Goal: Task Accomplishment & Management: Use online tool/utility

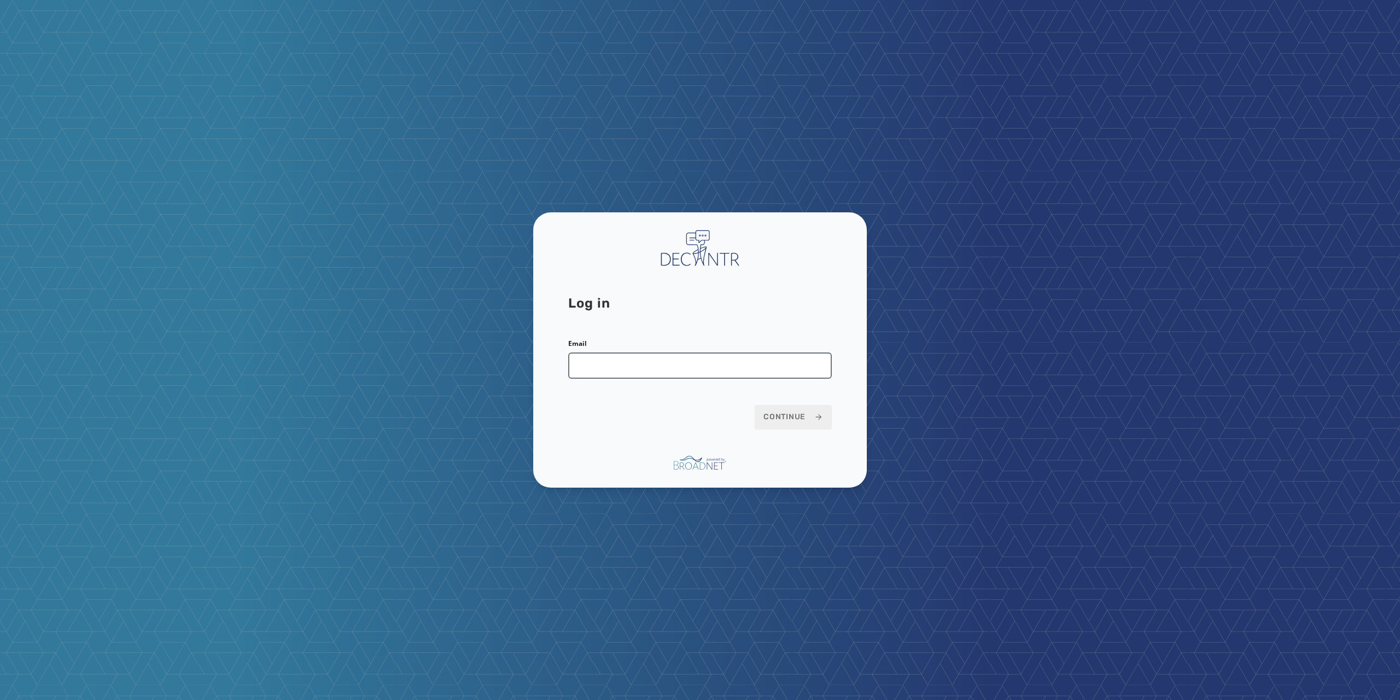
click at [650, 374] on input "Email" at bounding box center [700, 365] width 264 height 26
type input "**********"
click at [806, 416] on span "Continue" at bounding box center [794, 416] width 60 height 11
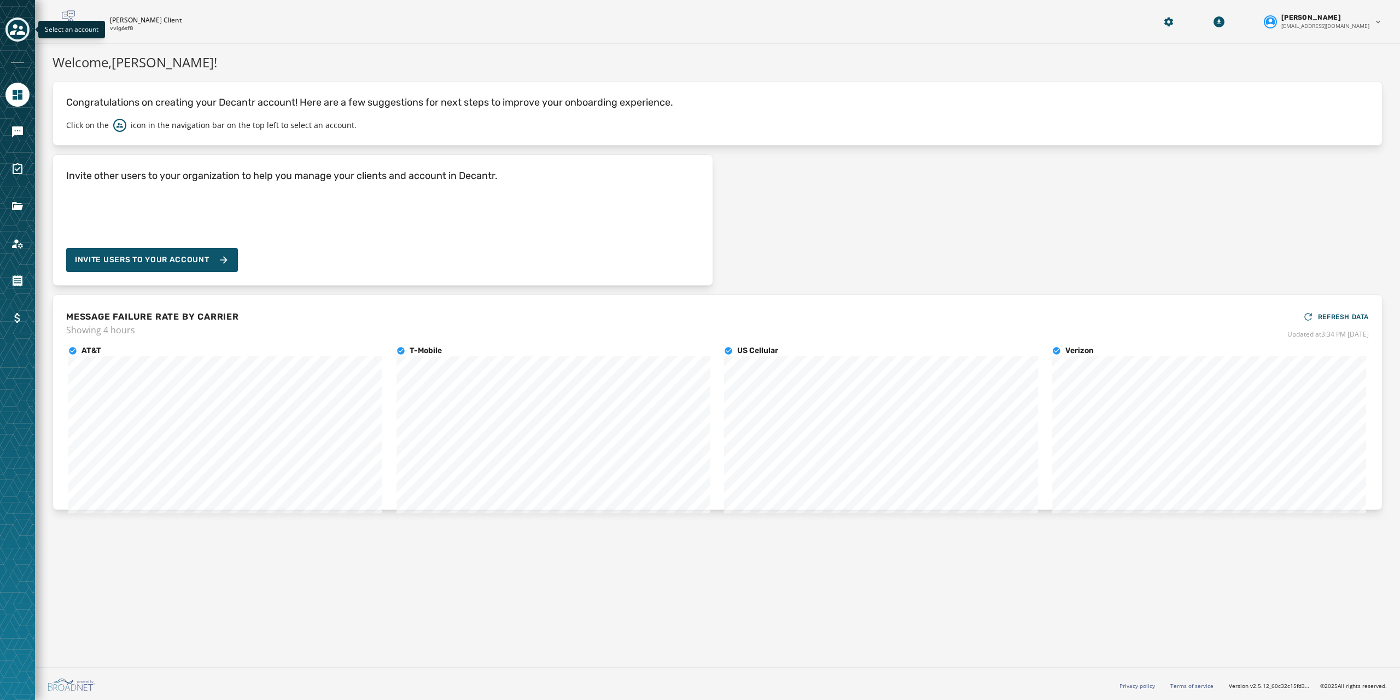
click at [18, 40] on button "Toggle account select drawer" at bounding box center [17, 30] width 24 height 24
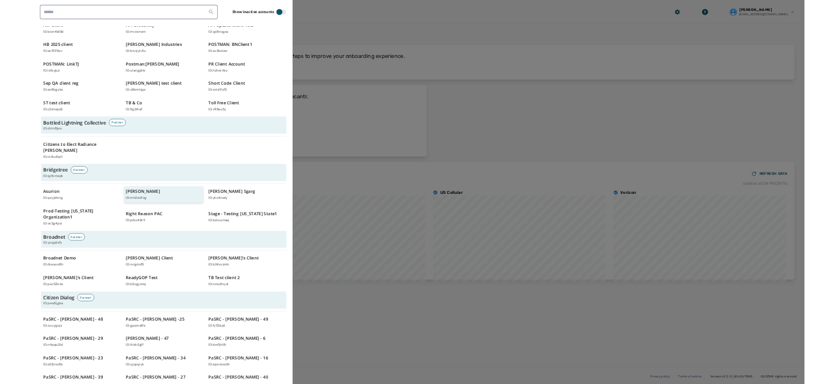
scroll to position [273, 0]
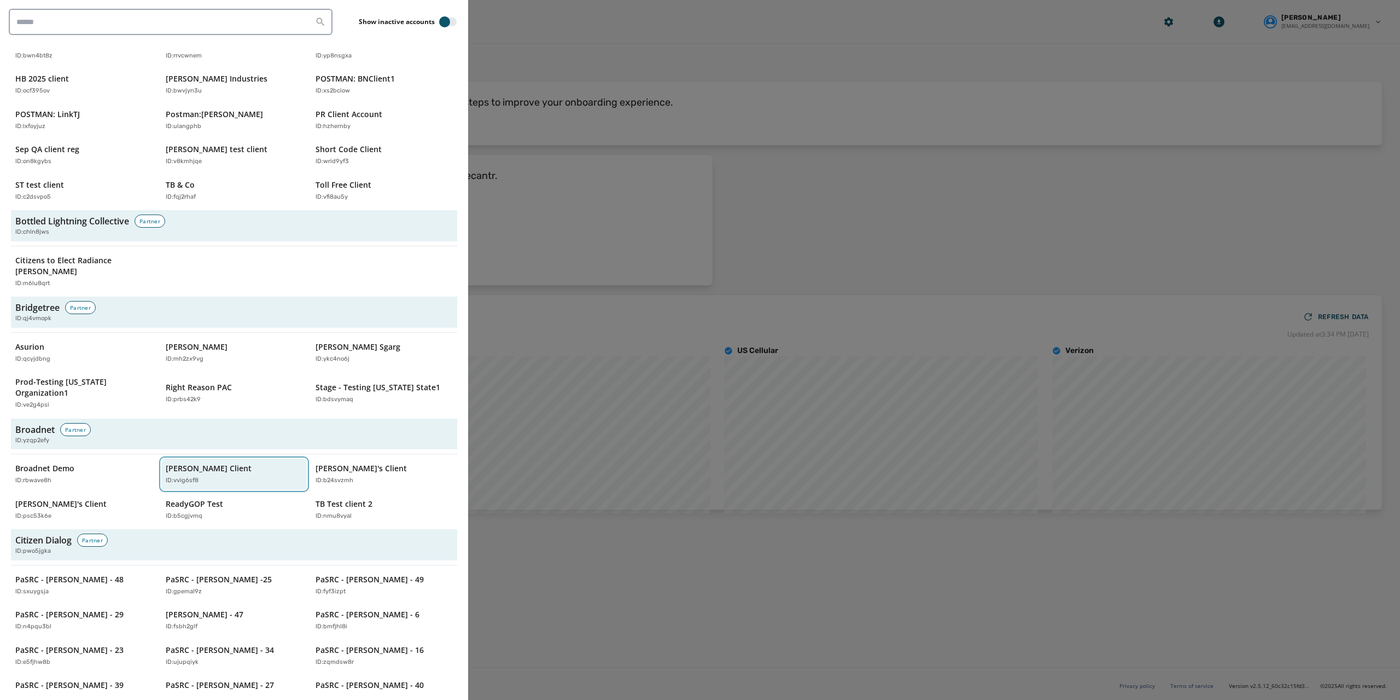
click at [185, 458] on button "Jeffs Client ID: vvig6sf8" at bounding box center [234, 473] width 146 height 31
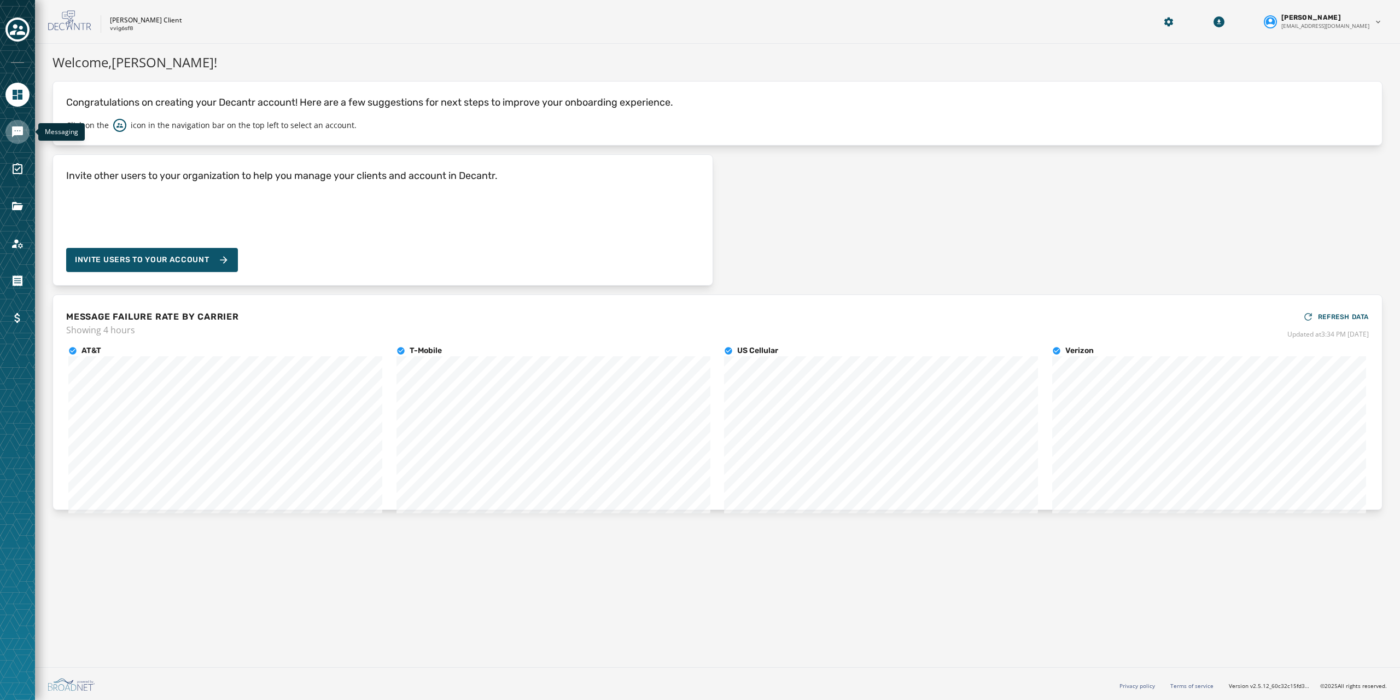
click at [19, 127] on icon "Navigate to Messaging" at bounding box center [17, 131] width 11 height 11
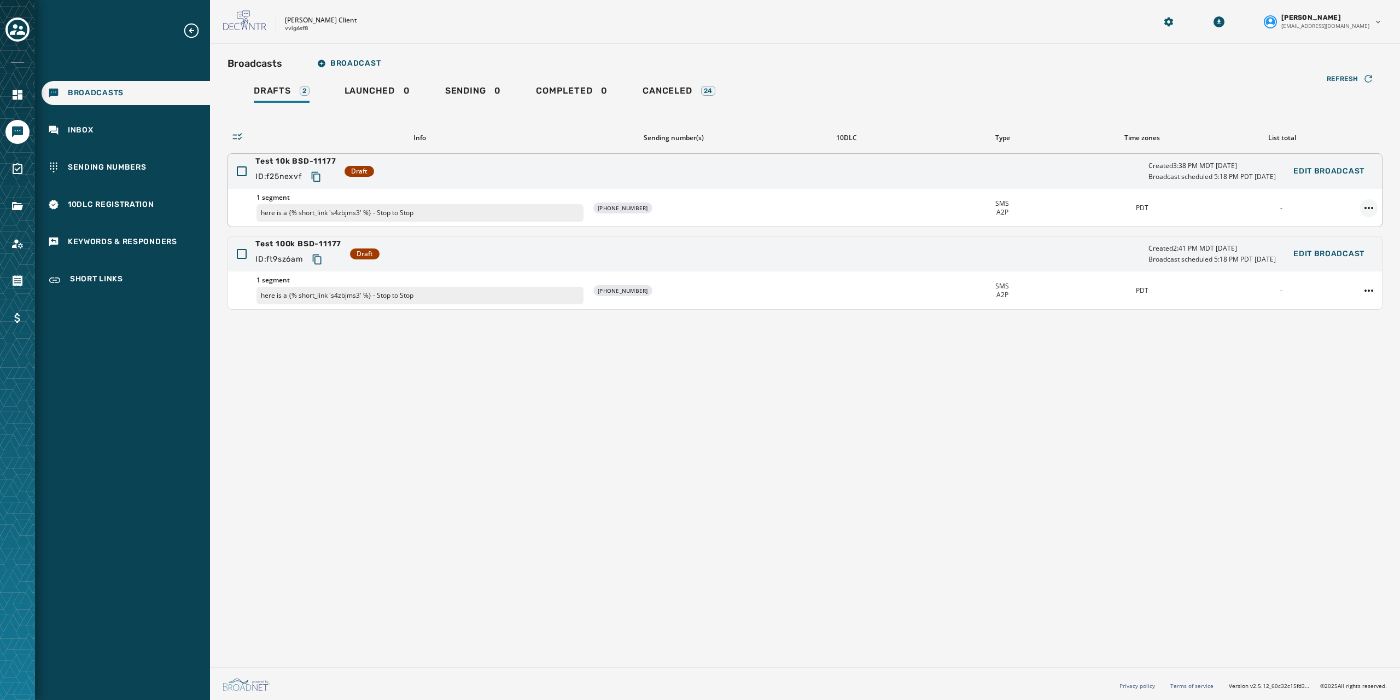
click at [1374, 205] on html "Broadcasts Inbox Sending Numbers 10DLC Registration Keywords & Responders Short…" at bounding box center [700, 350] width 1400 height 700
click at [1319, 223] on div "Duplicate Broadcast" at bounding box center [1338, 225] width 79 height 18
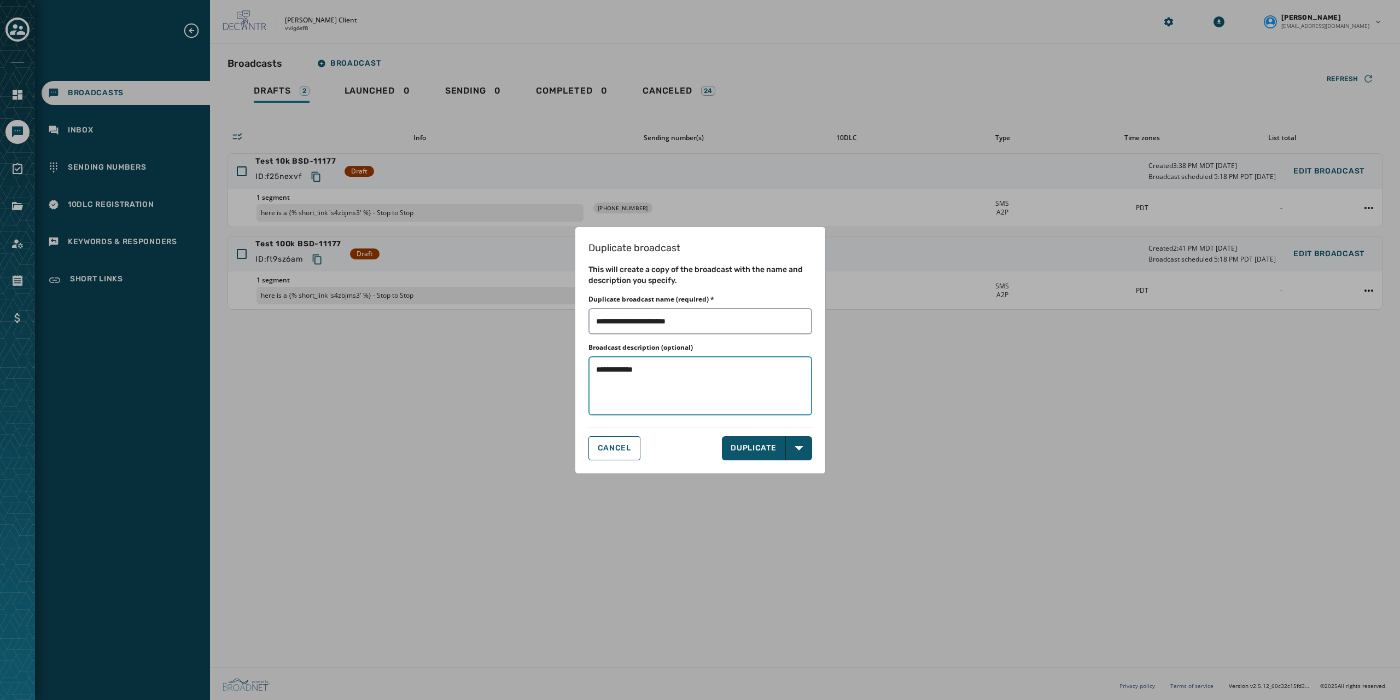
click at [672, 386] on textarea "**********" at bounding box center [700, 385] width 224 height 59
click at [754, 445] on button "DUPLICATE" at bounding box center [754, 448] width 64 height 24
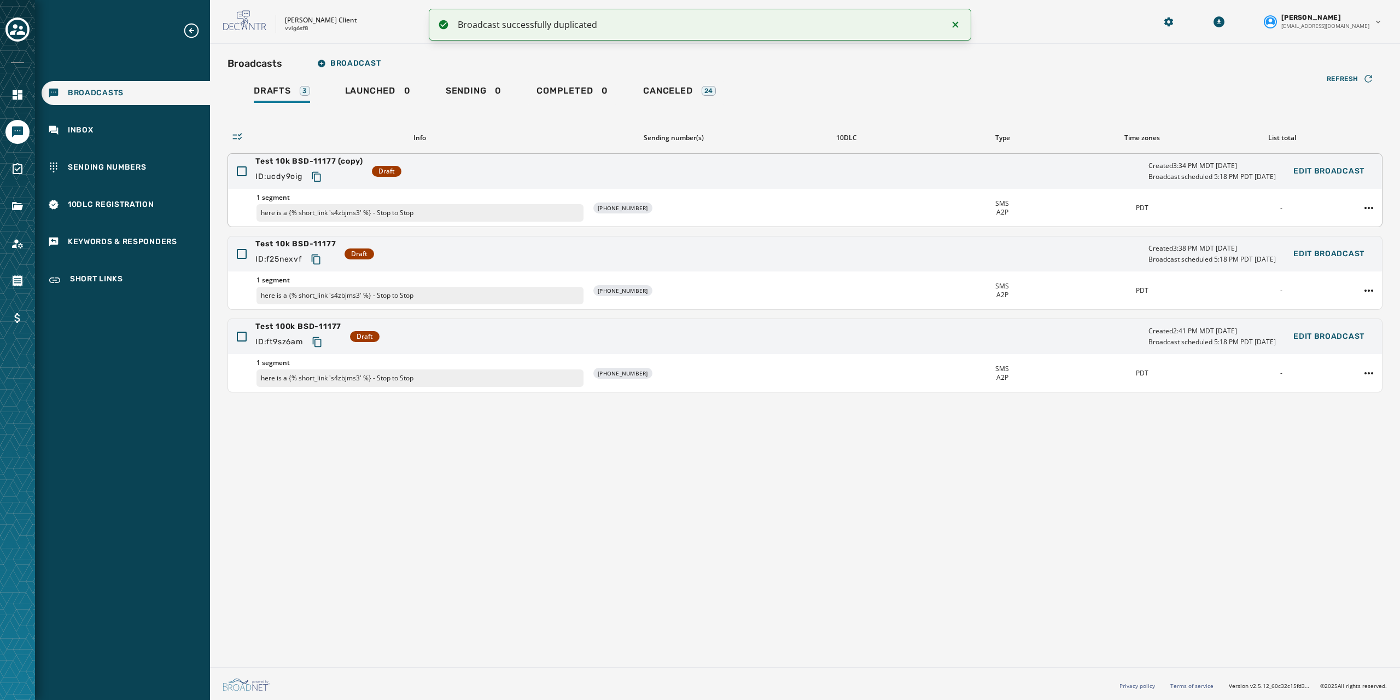
click at [340, 161] on span "Test 10k BSD-11177 (copy)" at bounding box center [309, 161] width 108 height 11
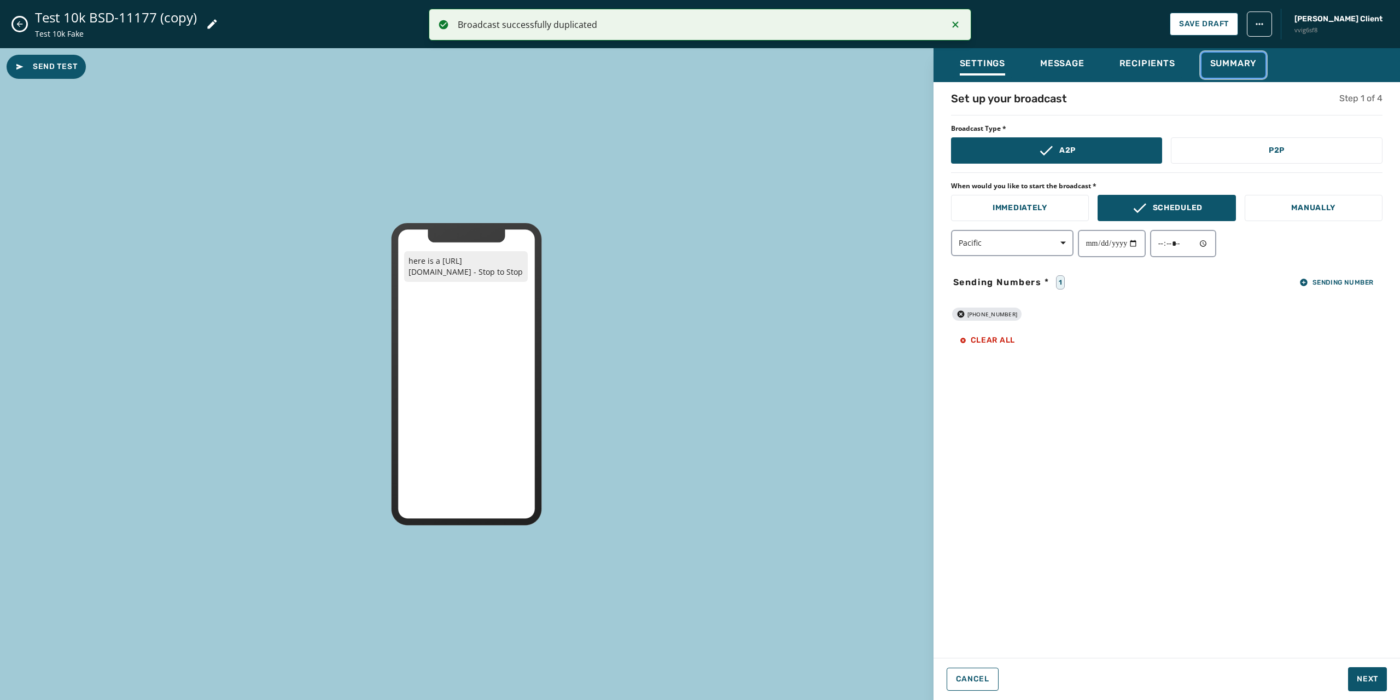
click at [1243, 69] on div "Summary" at bounding box center [1233, 67] width 47 height 18
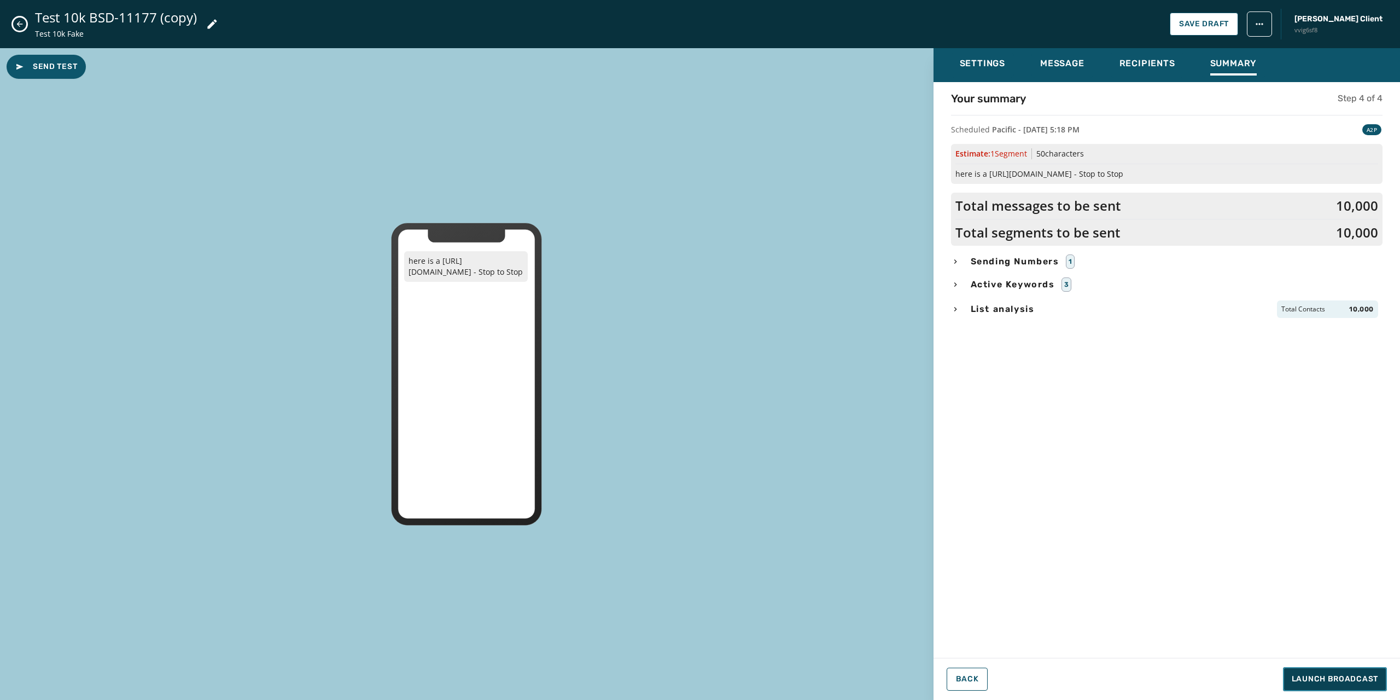
click at [1308, 681] on span "Launch Broadcast" at bounding box center [1335, 678] width 86 height 11
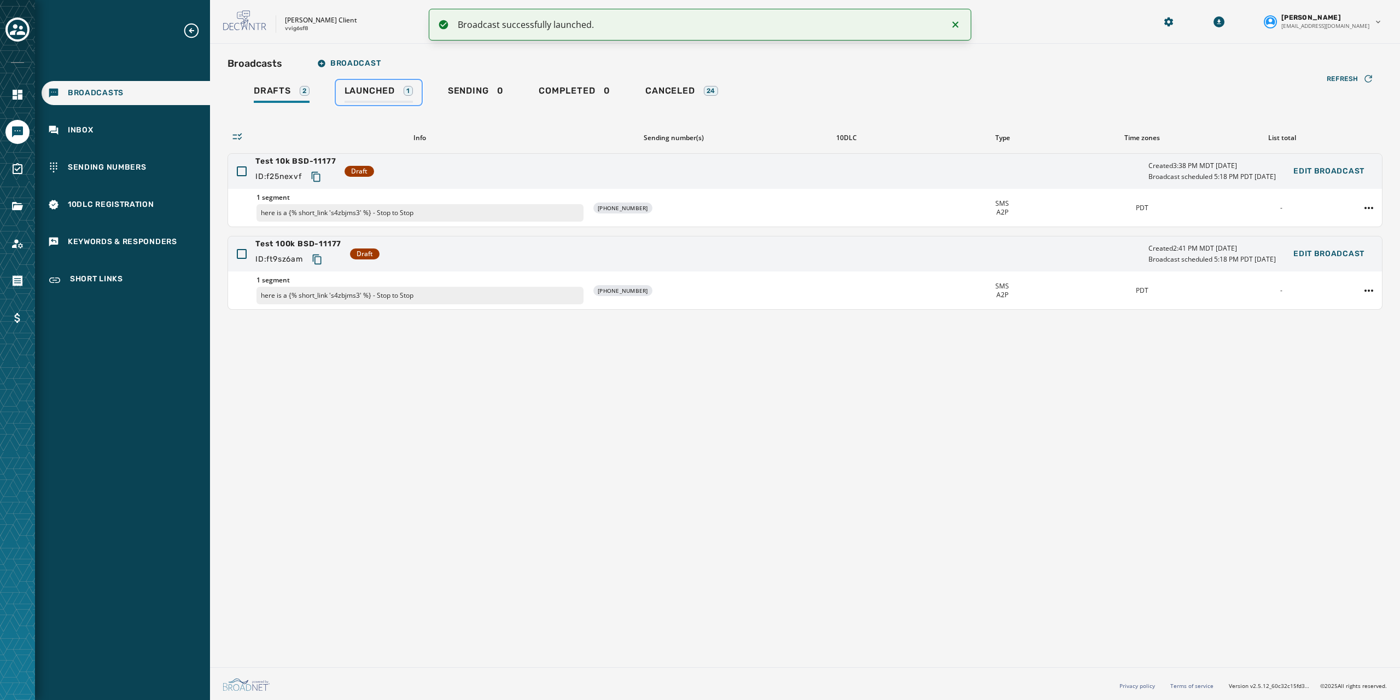
click at [368, 89] on span "Launched" at bounding box center [370, 90] width 50 height 11
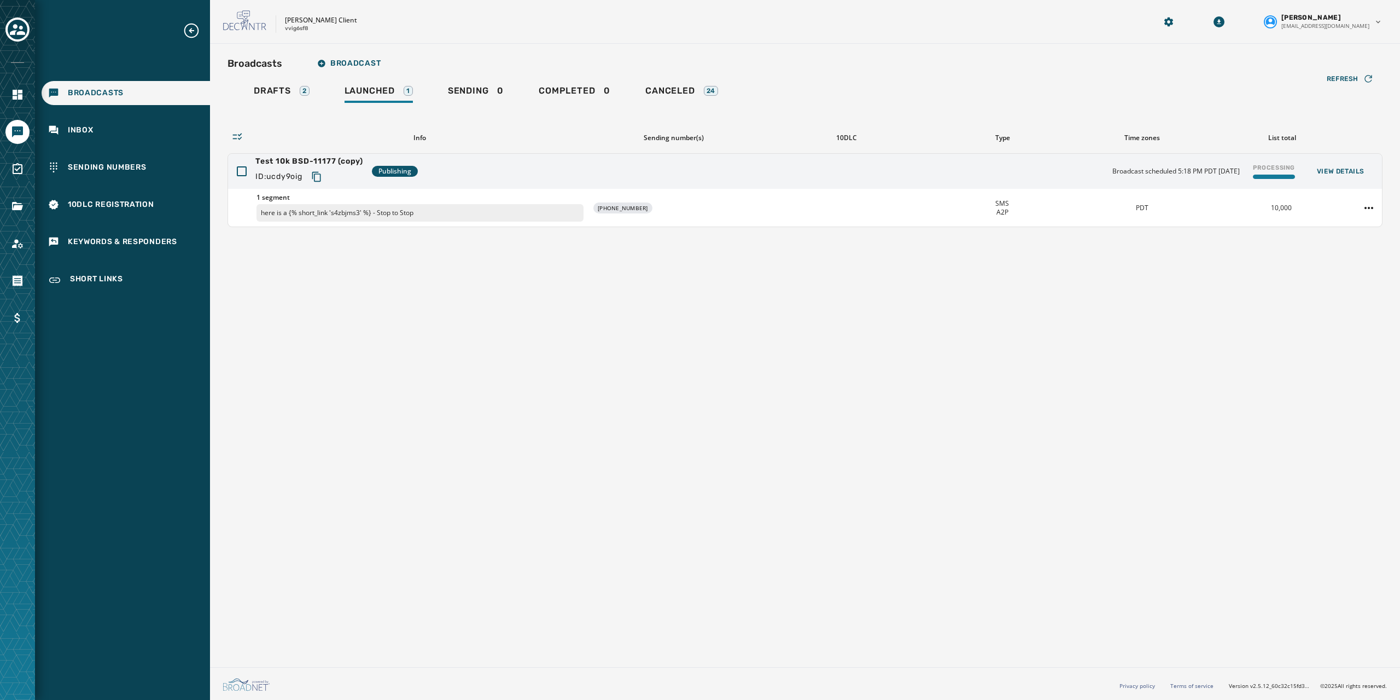
click at [1122, 375] on div "Broadcasts Broadcast Drafts 2 Launched 1 Sending 0 Completed 0 Canceled 24 Refr…" at bounding box center [805, 353] width 1190 height 619
click at [440, 161] on div "Test 10k BSD-11177 (copy) ID: ucdy9oig Scheduled Broadcast scheduled 5:18 PM PD…" at bounding box center [805, 171] width 1154 height 35
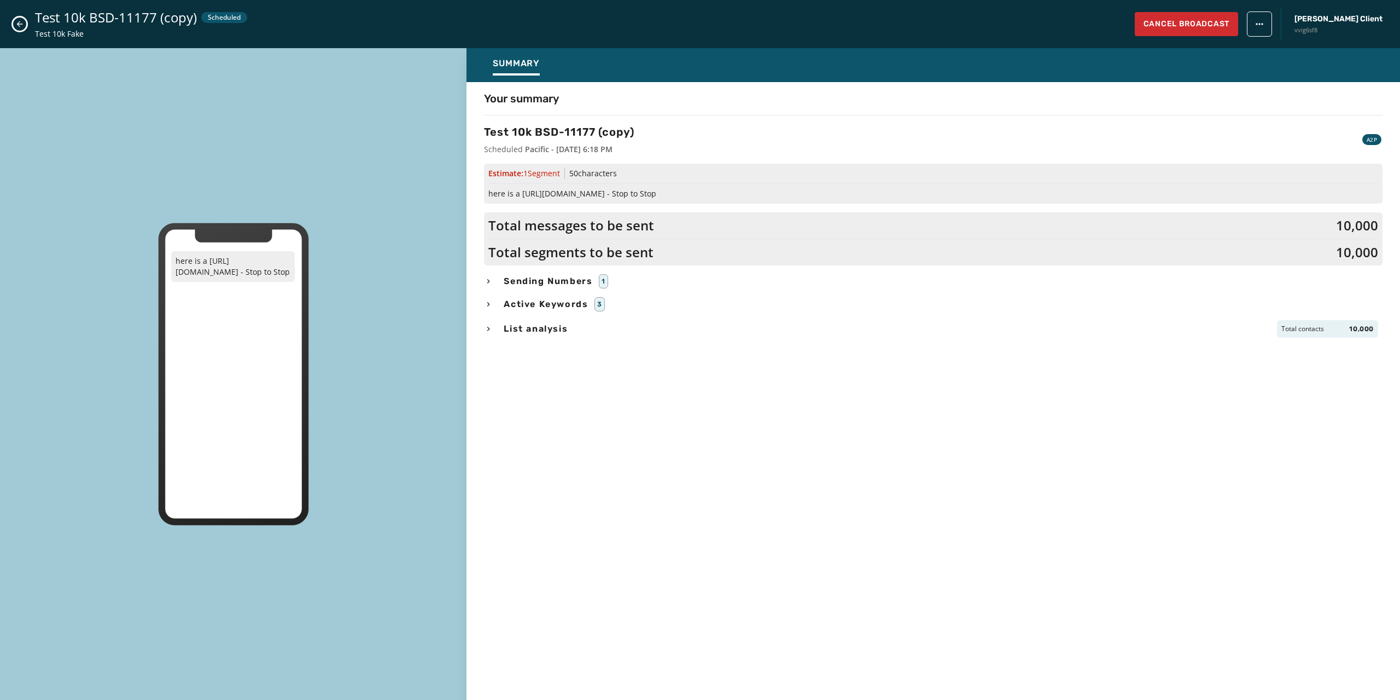
click at [18, 18] on button "Close admin drawer" at bounding box center [19, 24] width 13 height 13
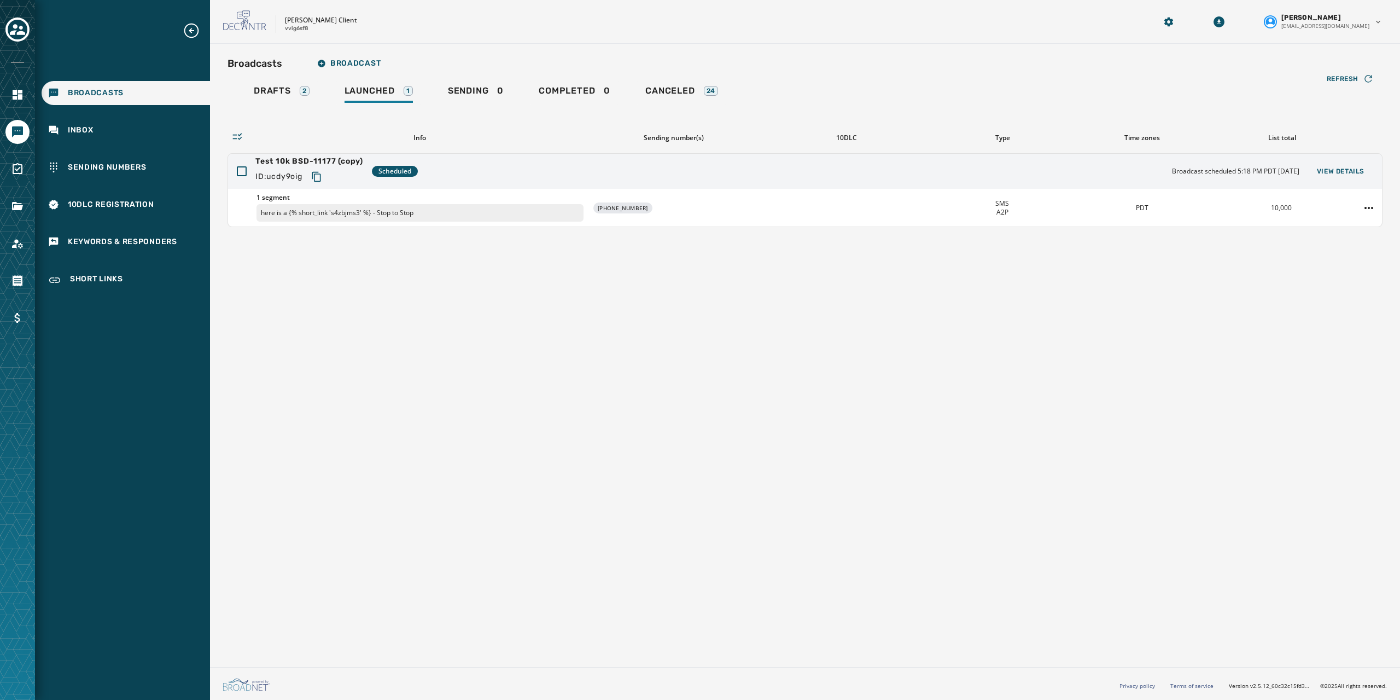
click at [362, 258] on div "Broadcasts Broadcast Drafts 2 Launched 1 Sending 0 Completed 0 Canceled 24 Refr…" at bounding box center [805, 353] width 1190 height 619
click at [358, 272] on div "Broadcasts Broadcast Drafts 2 Launched 1 Sending 0 Completed 0 Canceled 24 Refr…" at bounding box center [805, 353] width 1190 height 619
click at [303, 159] on span "Test 10k BSD-11177 (copy)" at bounding box center [309, 161] width 108 height 11
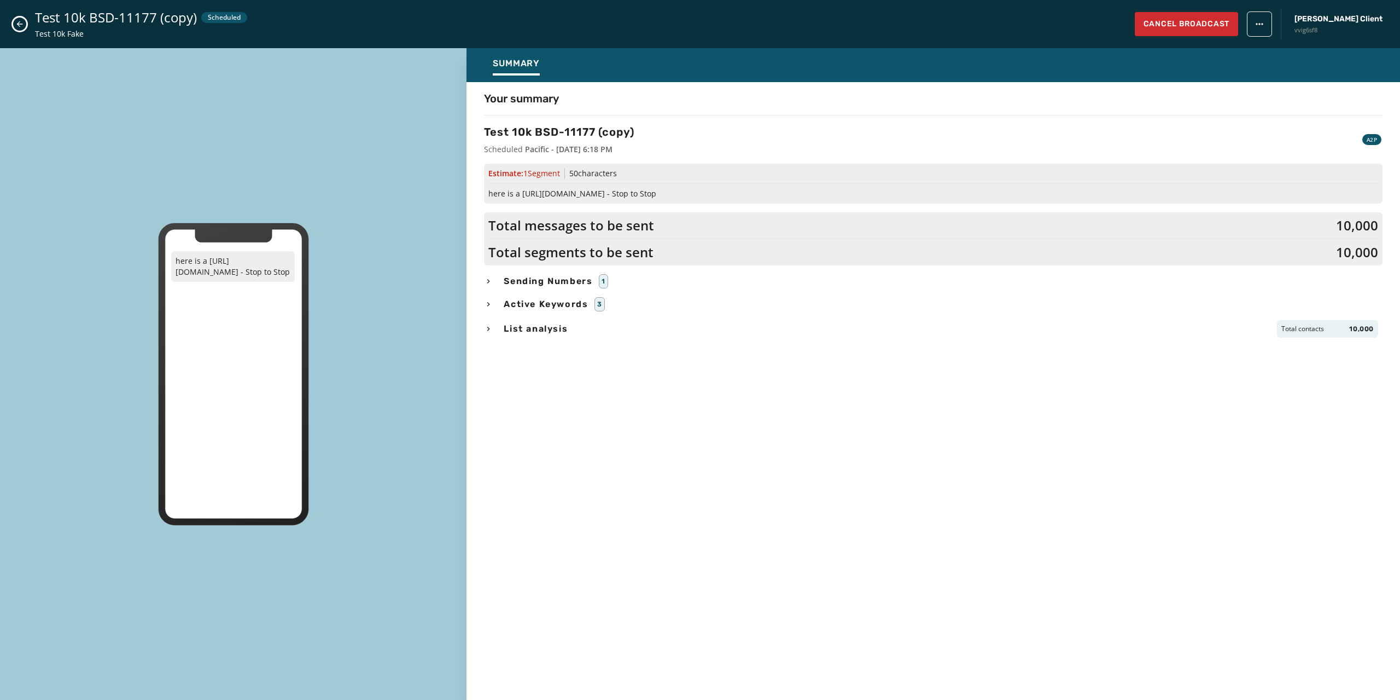
click at [489, 281] on icon "button" at bounding box center [488, 281] width 3 height 4
click at [489, 335] on div "Active Keywords 3" at bounding box center [933, 341] width 899 height 14
click at [488, 381] on icon "button" at bounding box center [488, 385] width 9 height 9
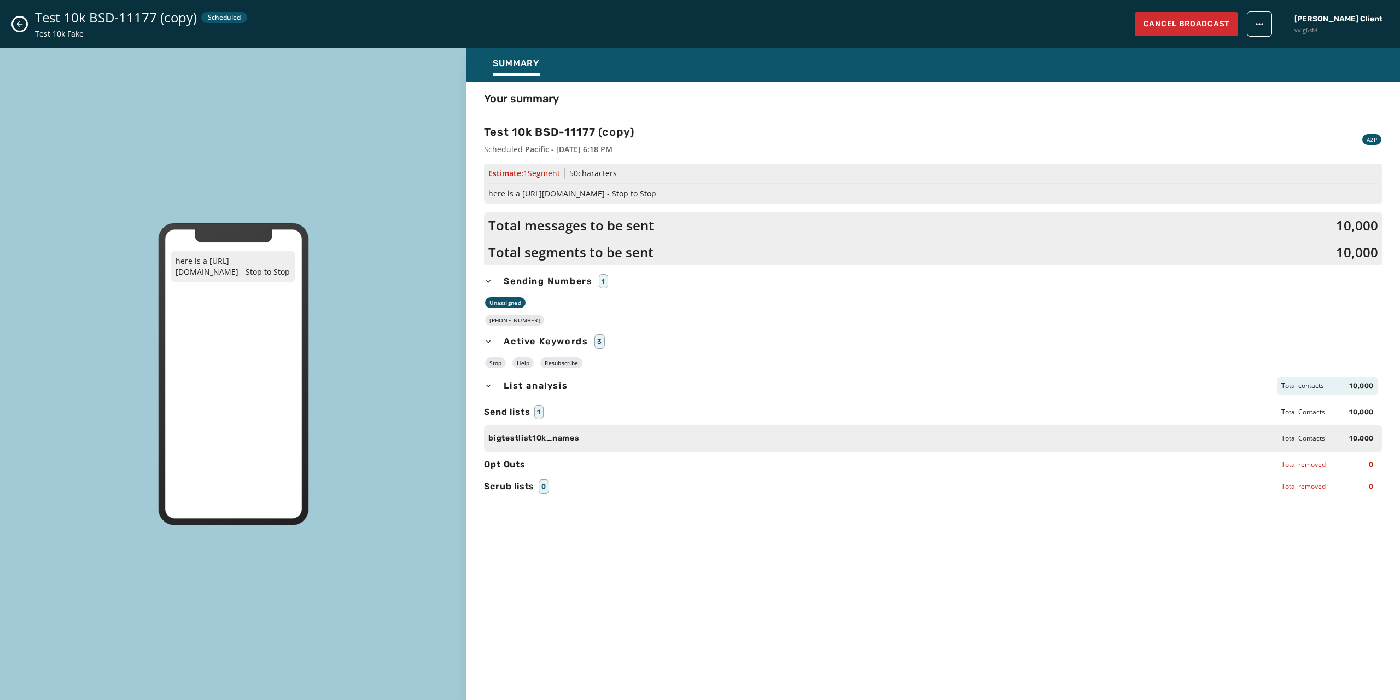
click at [648, 534] on div "Your summary Test 10k BSD-11177 (copy) Scheduled Pacific - September 30, 2025 a…" at bounding box center [934, 388] width 934 height 595
click at [1228, 30] on button "Cancel Broadcast" at bounding box center [1186, 24] width 103 height 24
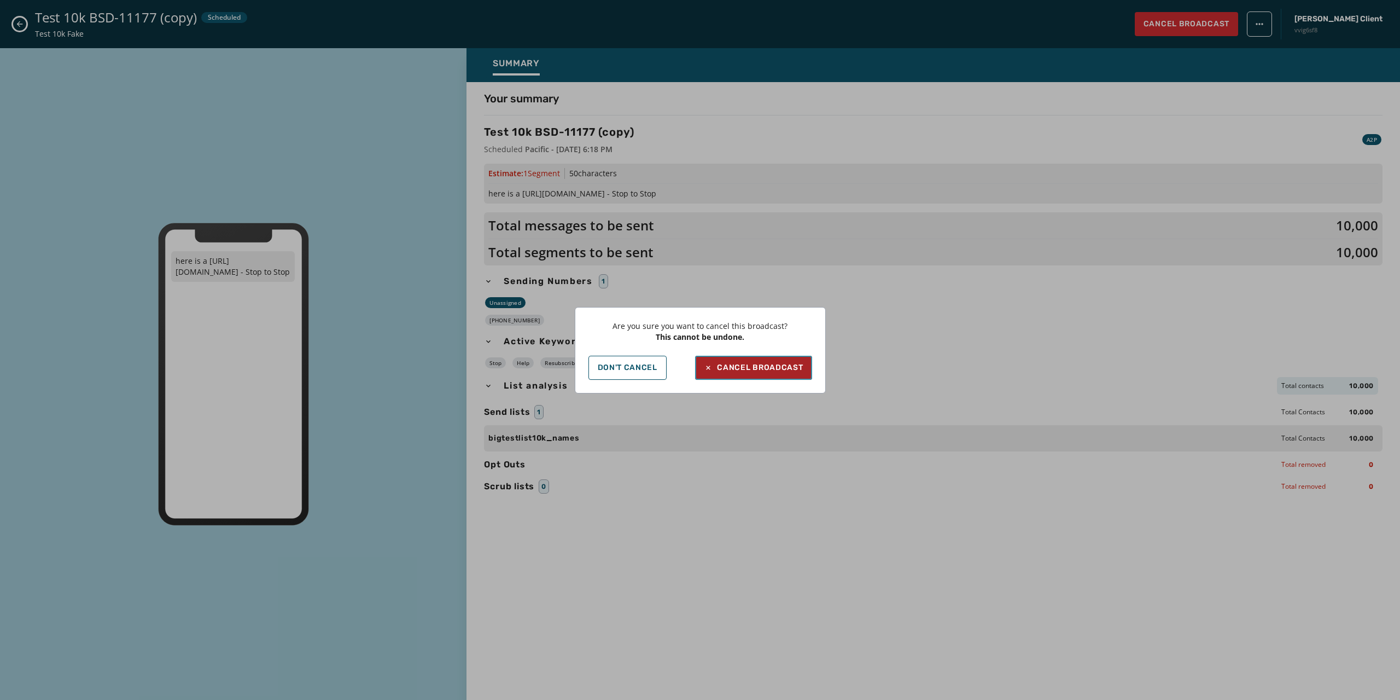
click at [764, 362] on div "Cancel Broadcast" at bounding box center [753, 367] width 99 height 11
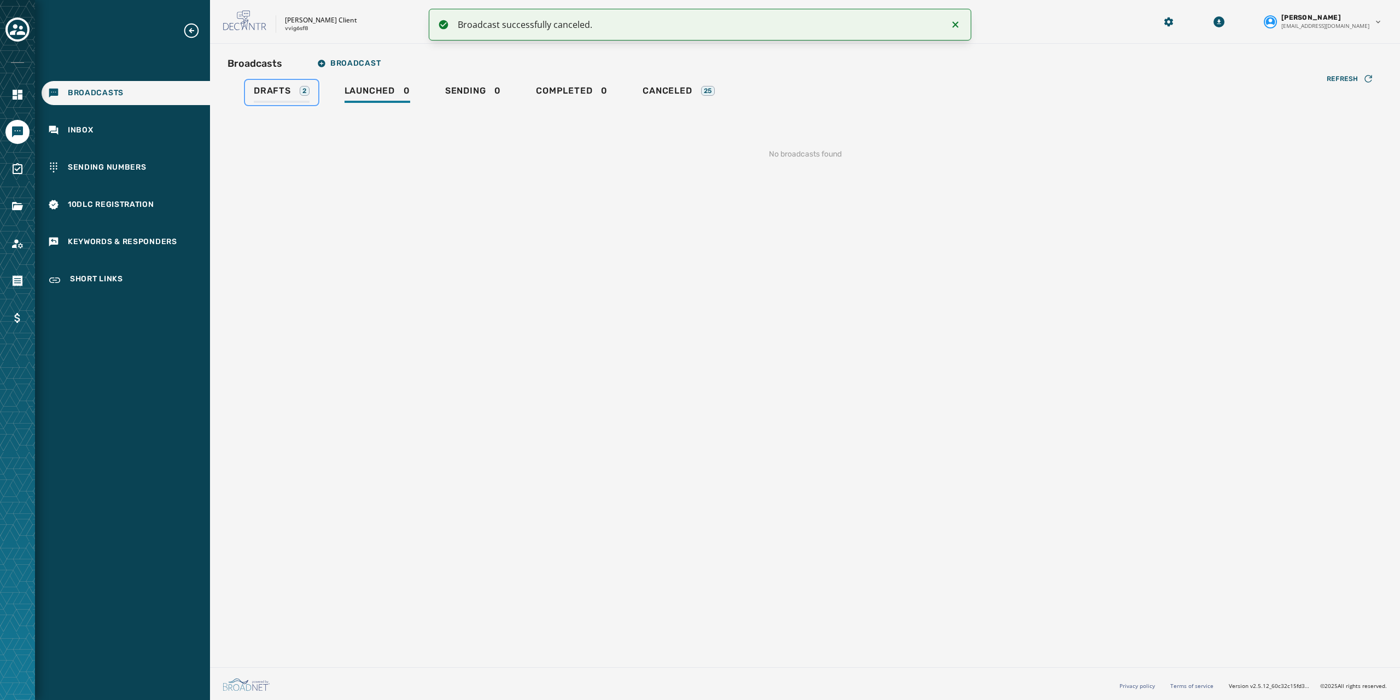
click at [262, 90] on span "Drafts" at bounding box center [272, 90] width 37 height 11
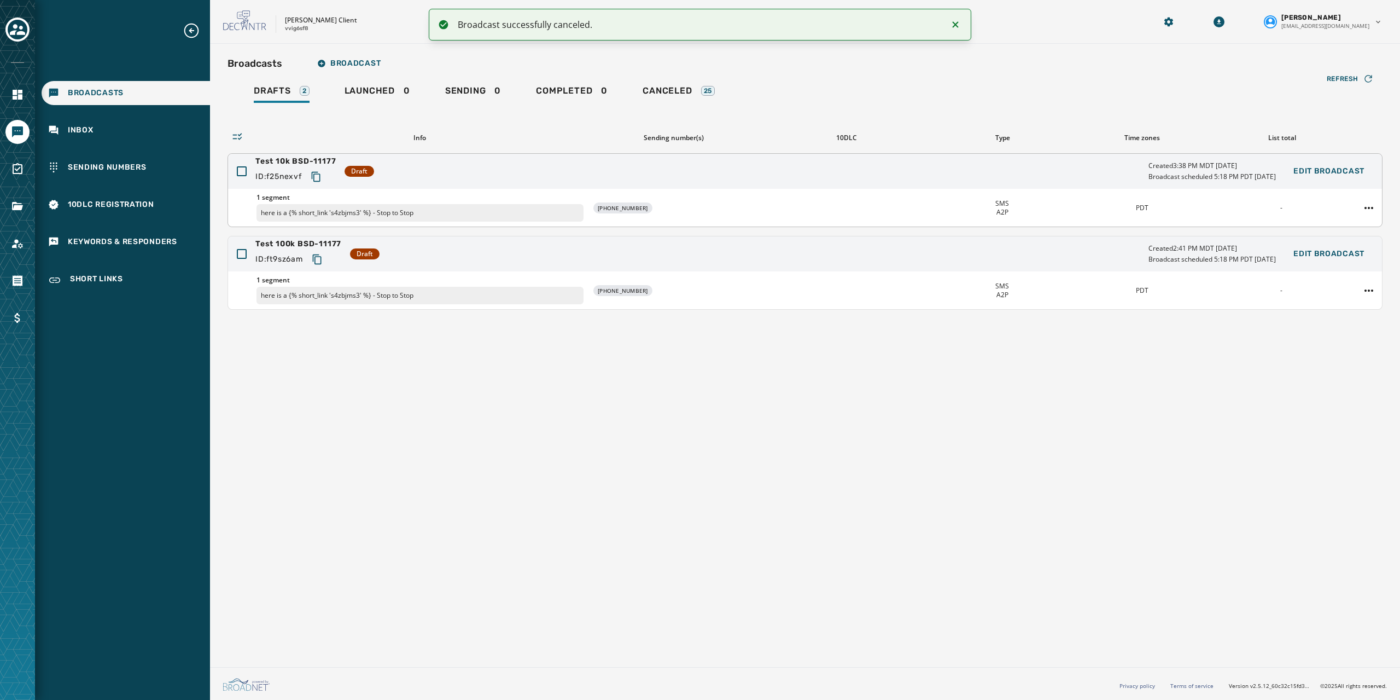
click at [475, 182] on div "Test 10k BSD-11177 ID: f25nexvf Draft Created 3:38 PM MDT September 27, 2025 Br…" at bounding box center [805, 171] width 1154 height 35
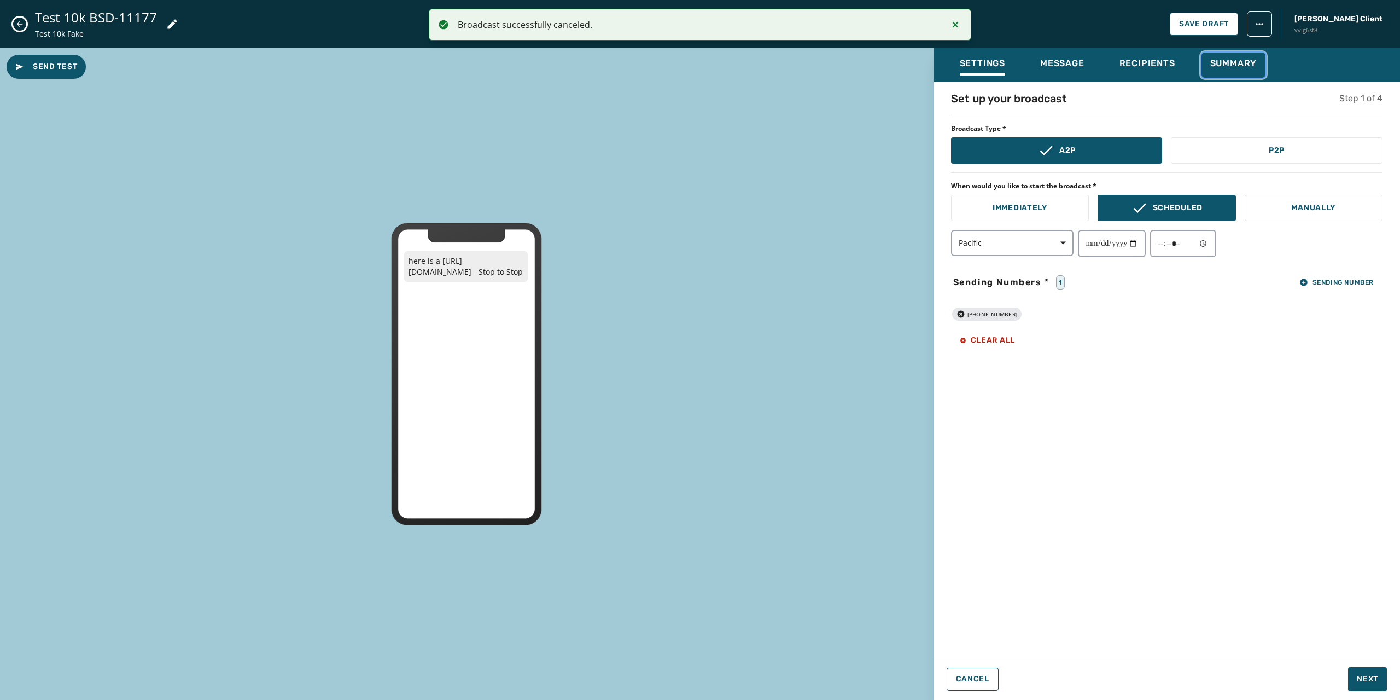
click at [1238, 65] on span "Summary" at bounding box center [1233, 63] width 47 height 11
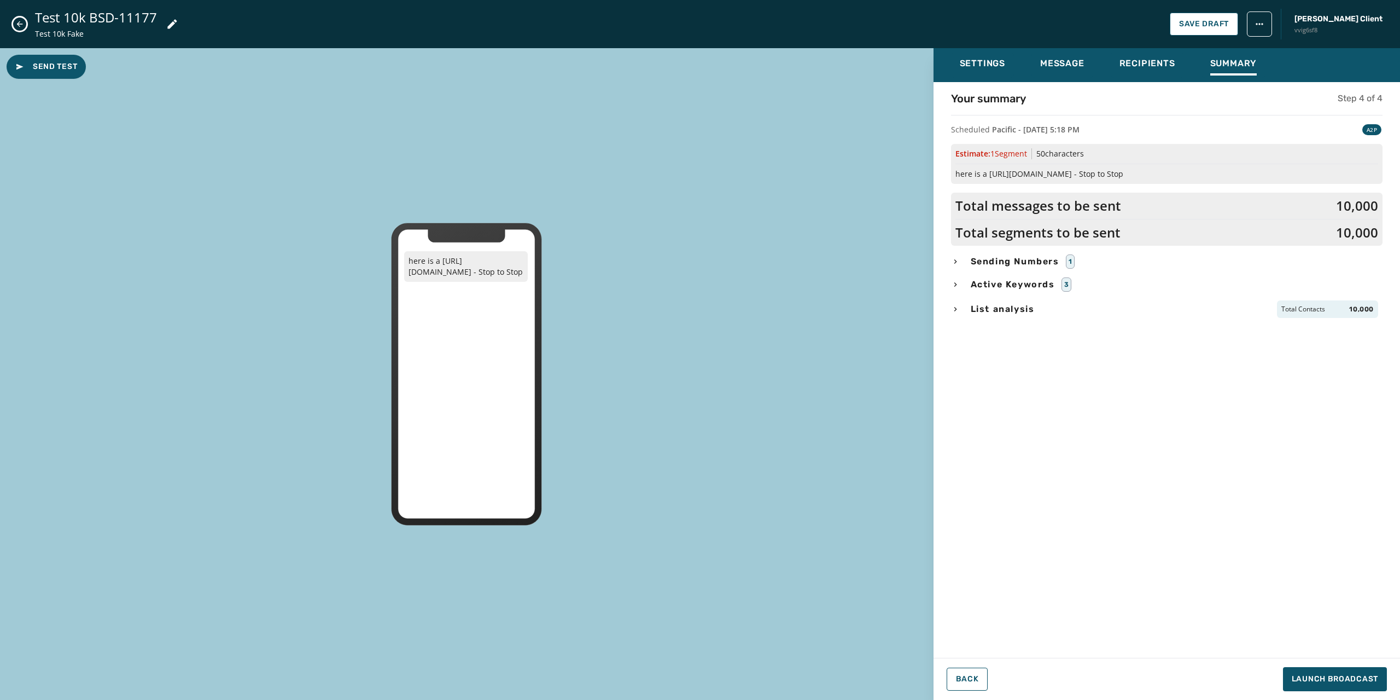
click at [25, 26] on button "Close admin drawer" at bounding box center [19, 24] width 13 height 13
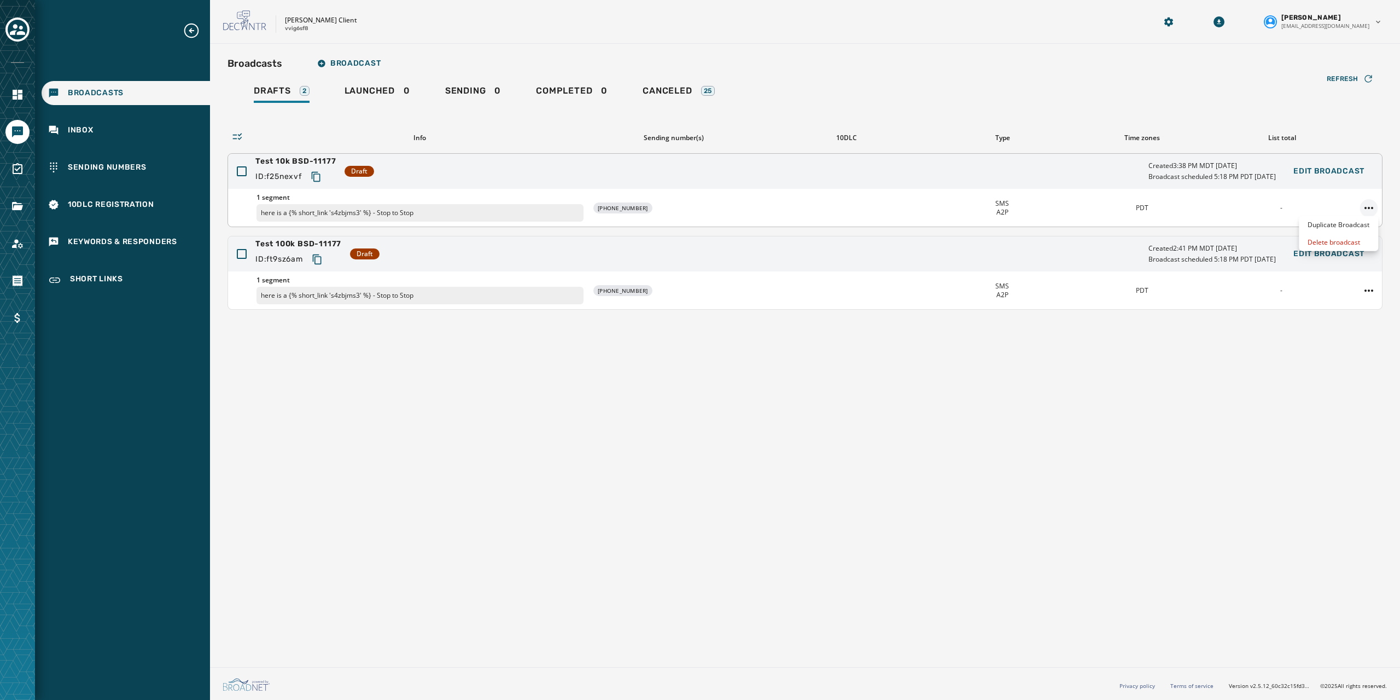
click at [1374, 203] on html "Broadcasts Inbox Sending Numbers 10DLC Registration Keywords & Responders Short…" at bounding box center [700, 350] width 1400 height 700
click at [1309, 220] on div "Duplicate Broadcast" at bounding box center [1338, 225] width 79 height 18
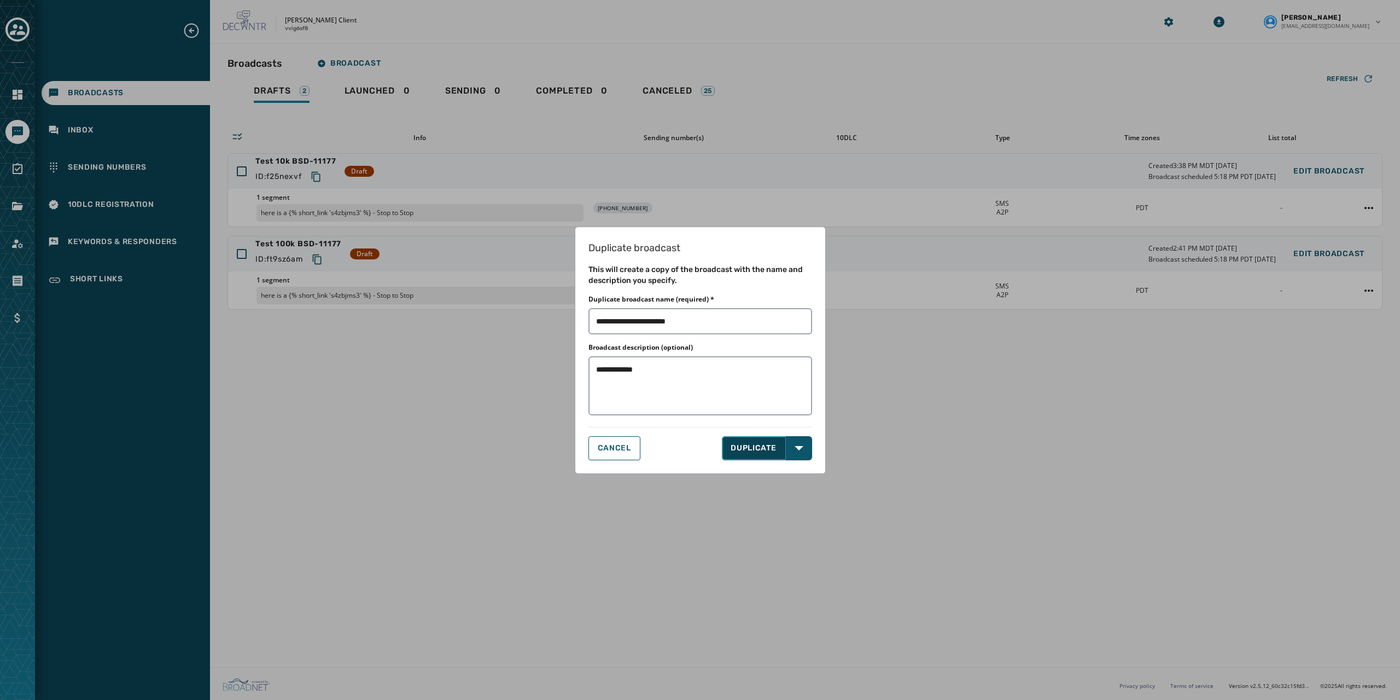
click at [751, 452] on button "DUPLICATE" at bounding box center [754, 448] width 64 height 24
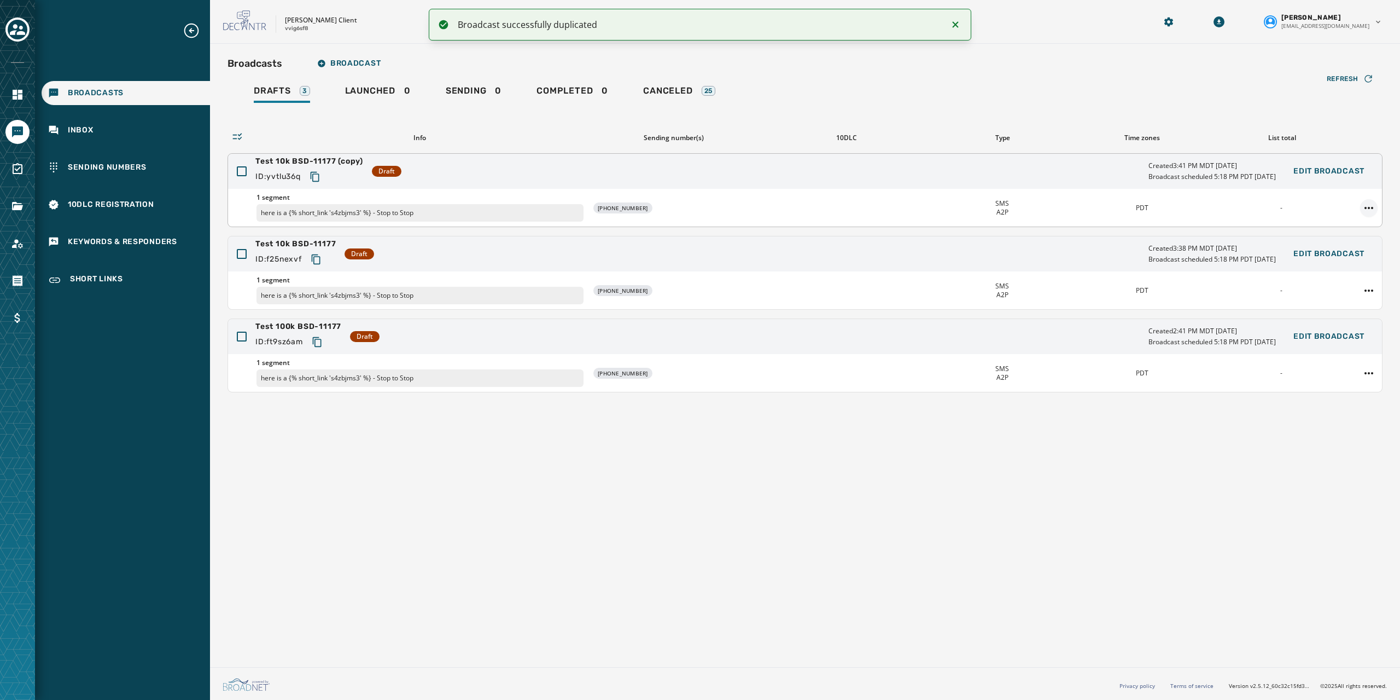
click at [1370, 207] on html "Broadcast successfully duplicated Broadcasts Inbox Sending Numbers 10DLC Regist…" at bounding box center [700, 350] width 1400 height 700
click at [324, 163] on html "Broadcast successfully duplicated Broadcasts Inbox Sending Numbers 10DLC Regist…" at bounding box center [700, 350] width 1400 height 700
click at [328, 161] on span "Test 10k BSD-11177 (copy)" at bounding box center [309, 161] width 108 height 11
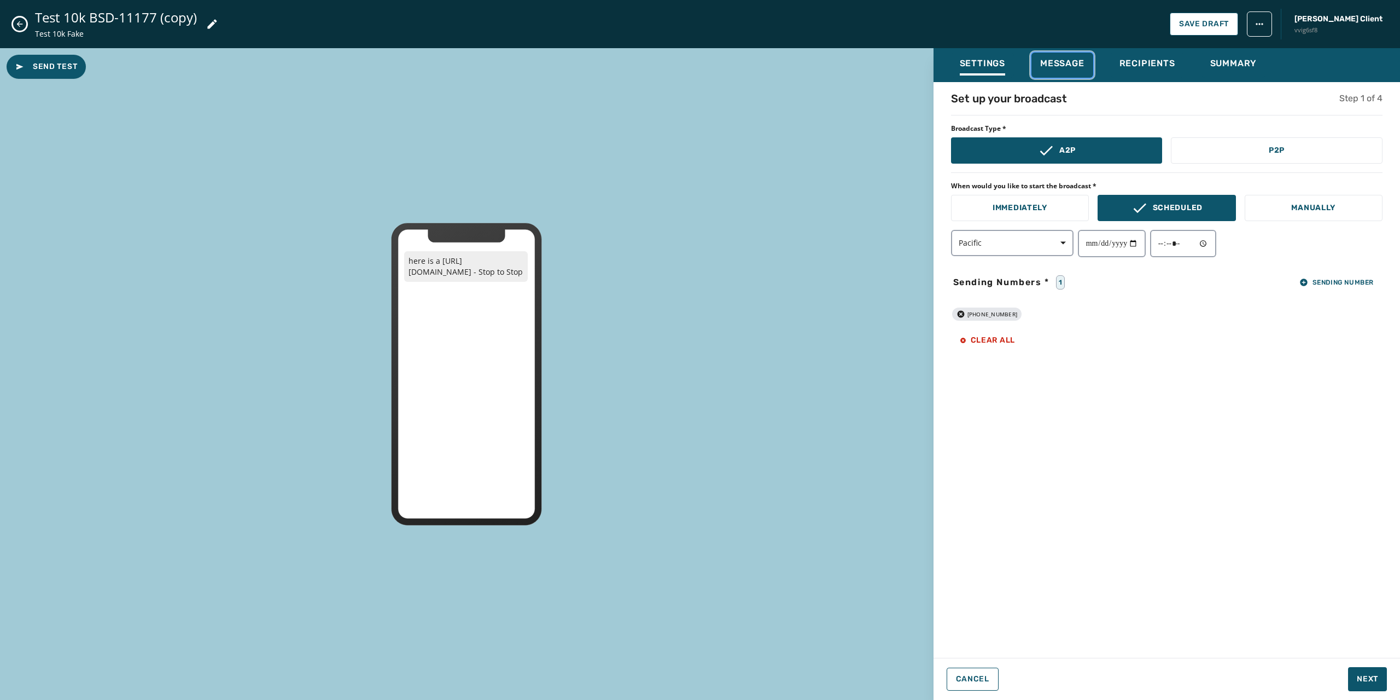
click at [1072, 64] on span "Message" at bounding box center [1062, 63] width 44 height 11
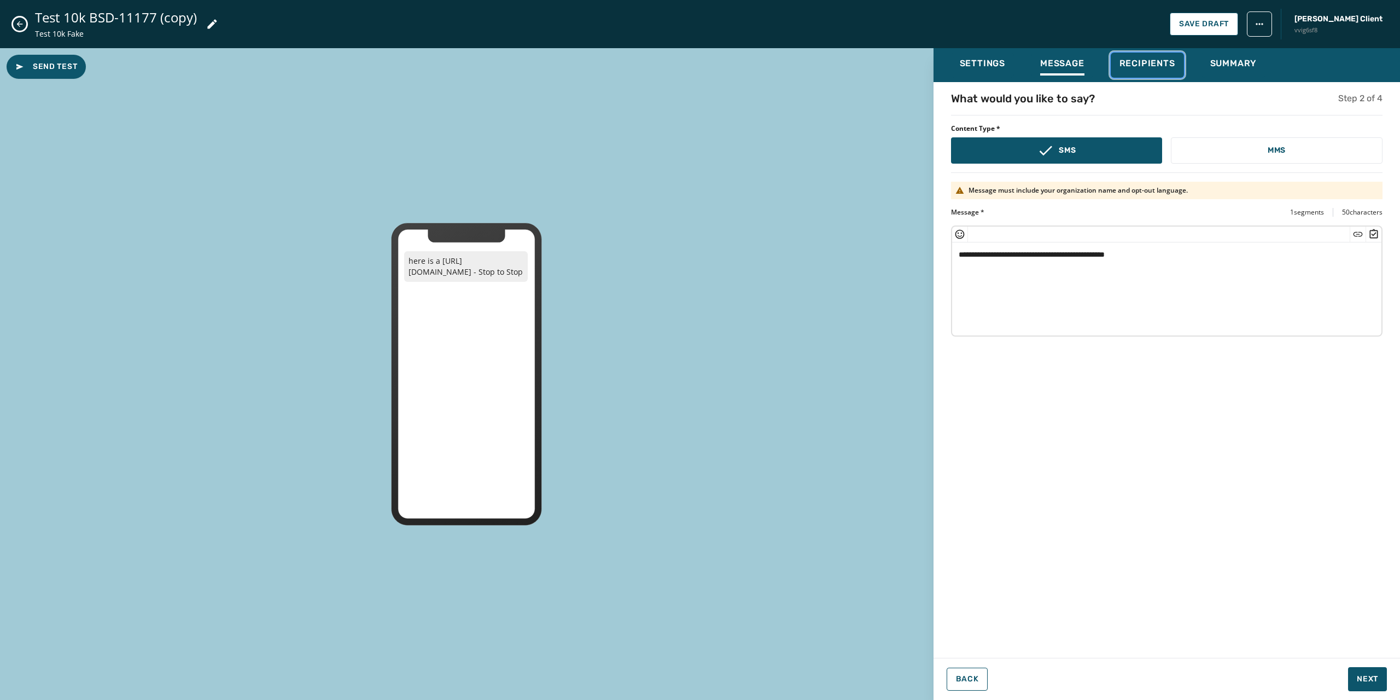
click at [1161, 65] on span "Recipients" at bounding box center [1148, 63] width 56 height 11
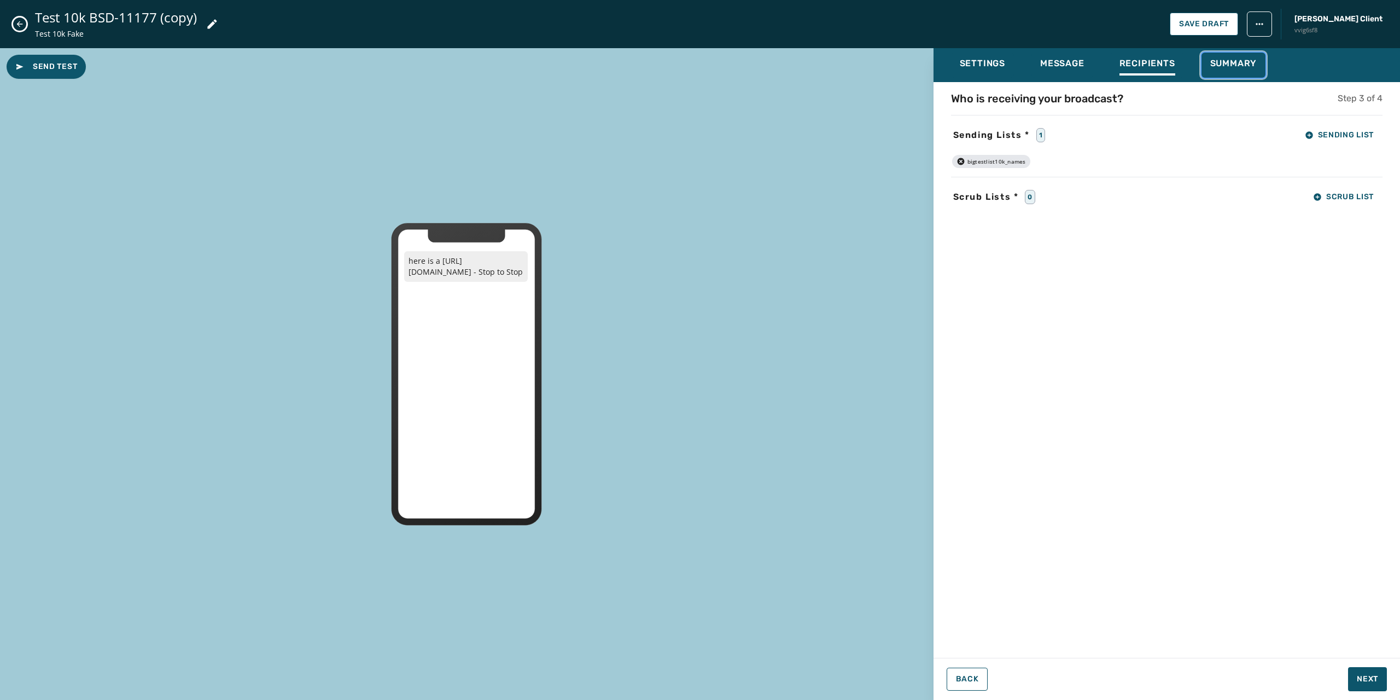
click at [1237, 65] on span "Summary" at bounding box center [1233, 63] width 47 height 11
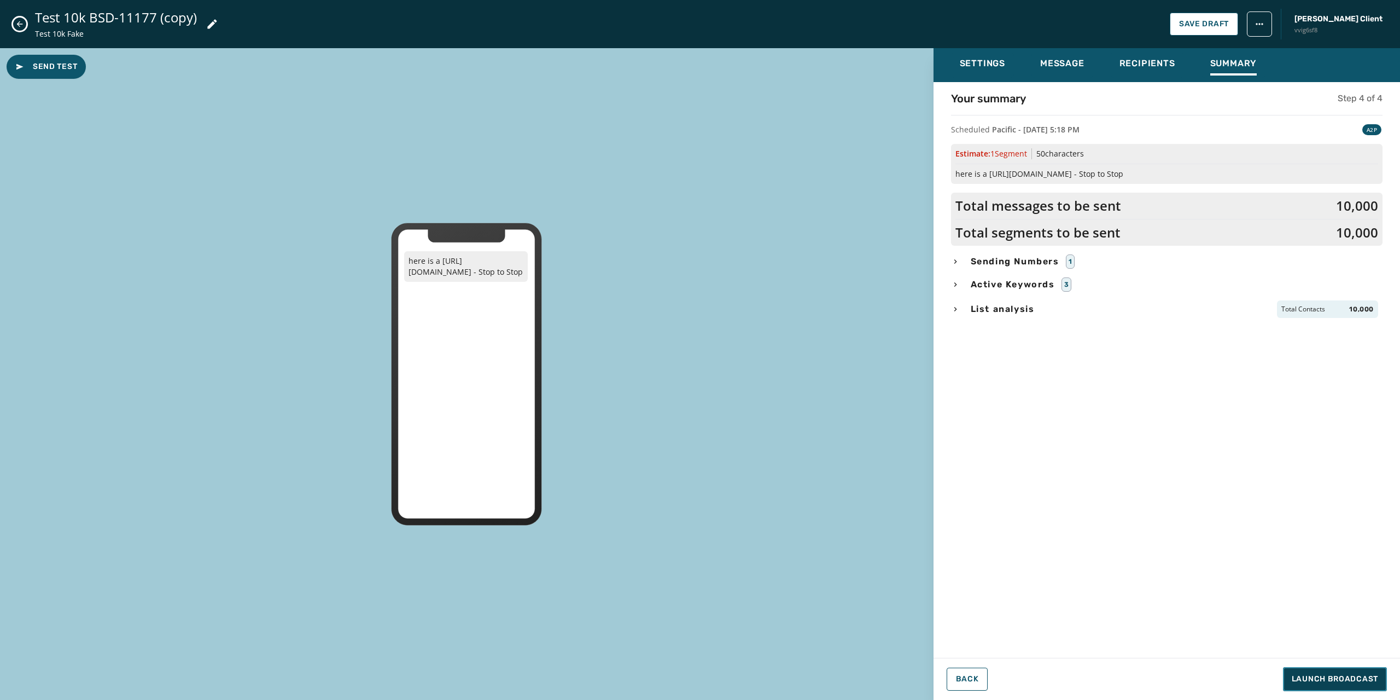
click at [1313, 675] on span "Launch Broadcast" at bounding box center [1335, 678] width 86 height 11
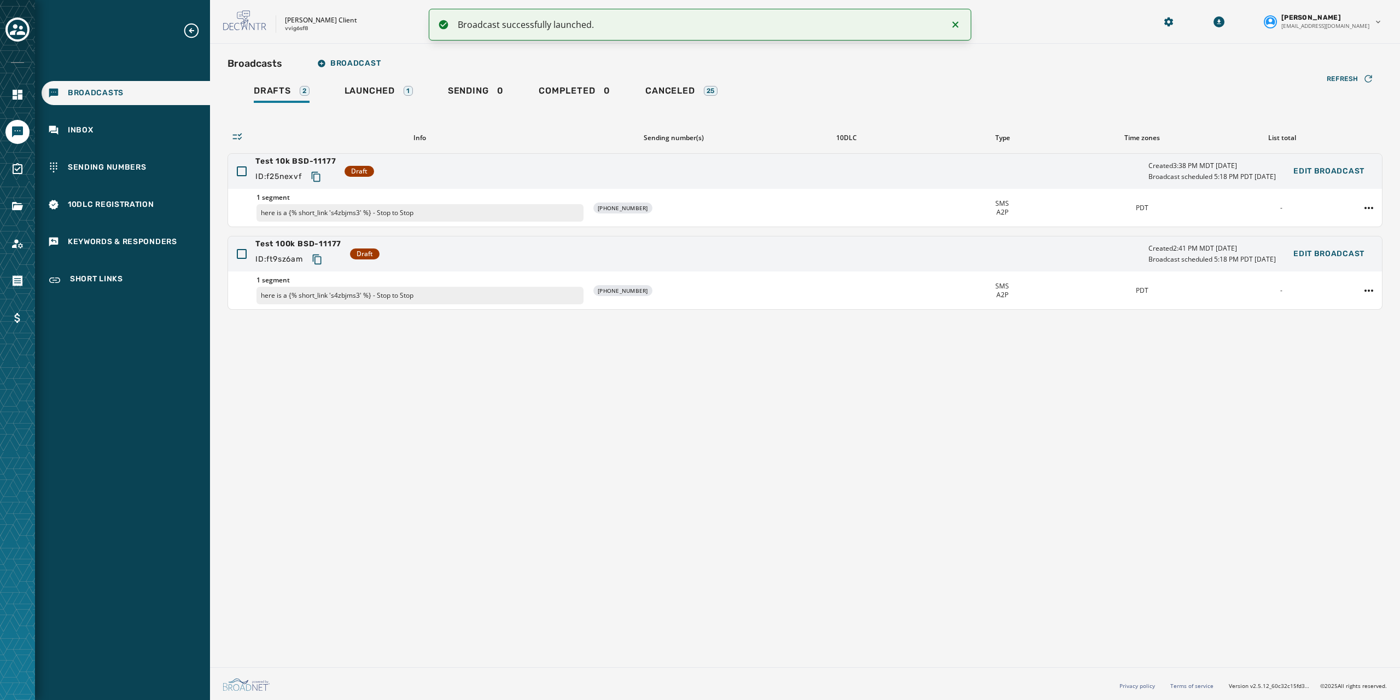
click at [716, 441] on div "Broadcasts Broadcast Drafts 2 Launched 1 Sending 0 Completed 0 Canceled 25 Refr…" at bounding box center [805, 353] width 1190 height 619
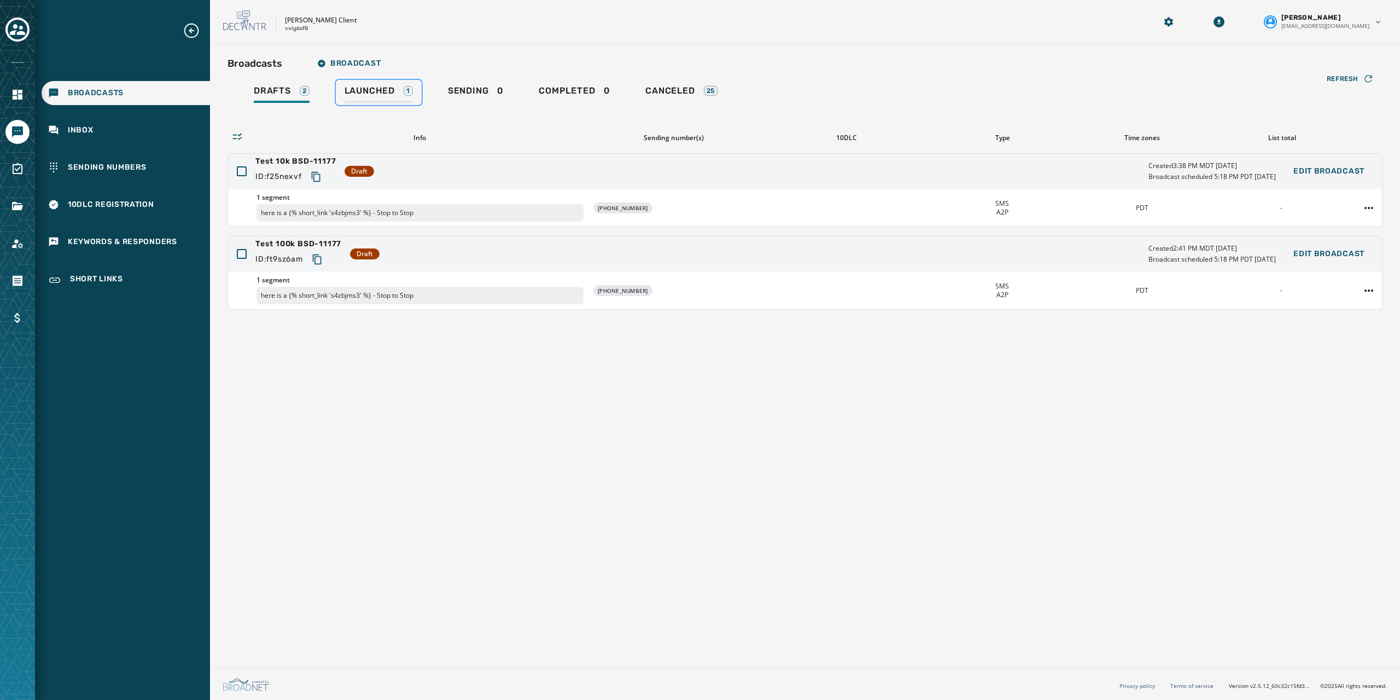
click at [370, 90] on span "Launched" at bounding box center [370, 90] width 50 height 11
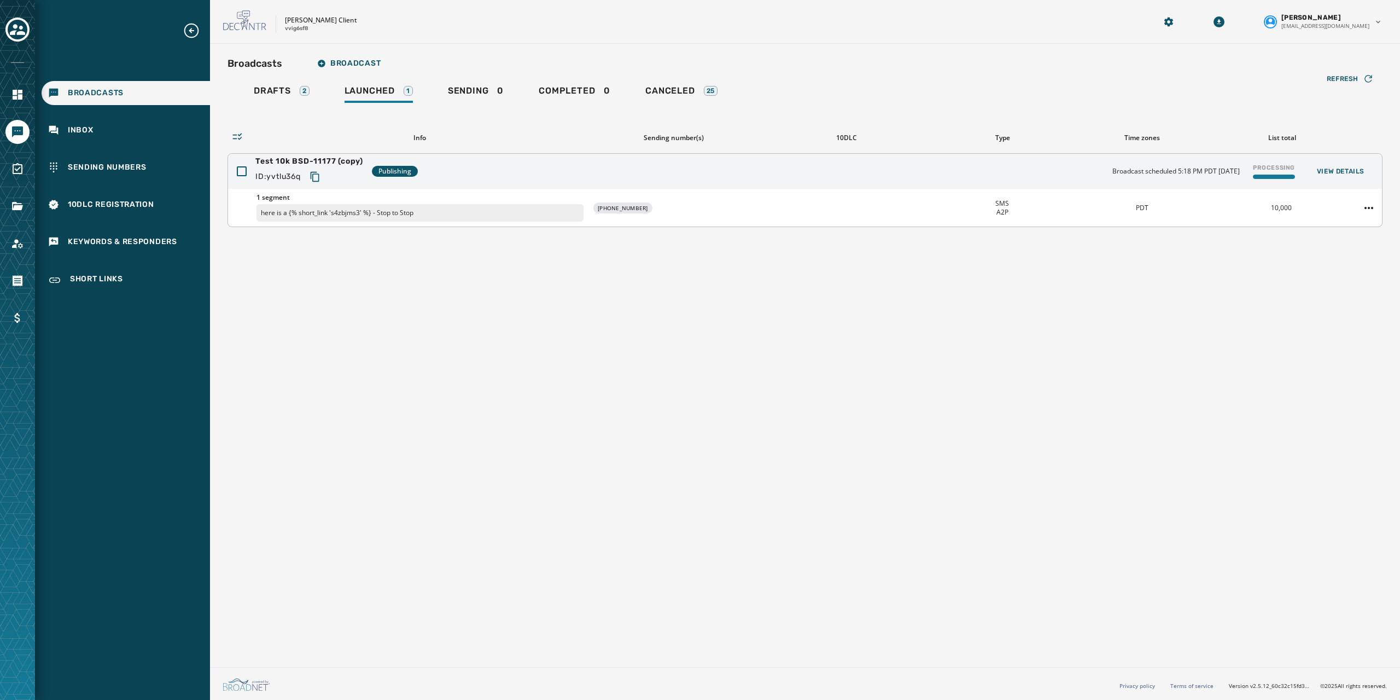
click at [916, 161] on div "Test 10k BSD-11177 (copy) ID: yvtlu36q Publishing Broadcast scheduled 5:18 PM P…" at bounding box center [805, 171] width 1154 height 35
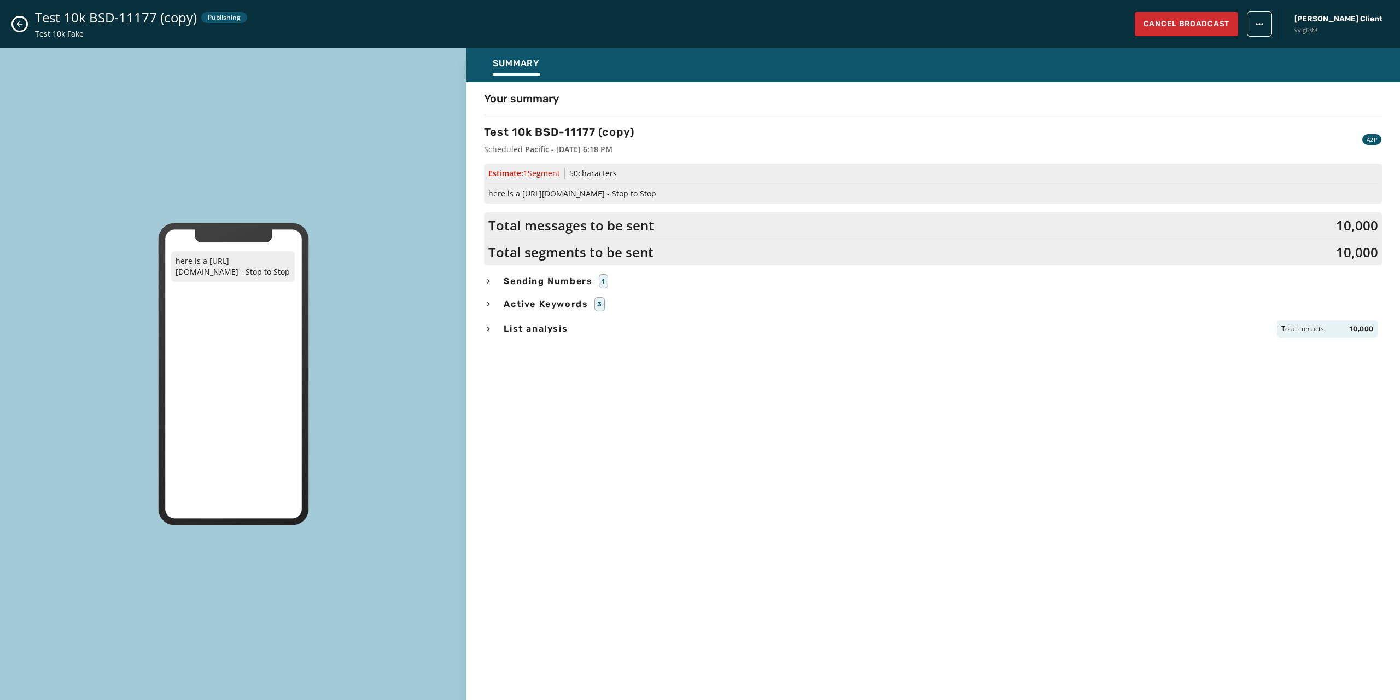
click at [491, 283] on icon "button" at bounding box center [488, 281] width 9 height 9
click at [491, 282] on icon "button" at bounding box center [488, 281] width 9 height 9
click at [1302, 25] on html "Broadcasts Inbox Sending Numbers 10DLC Registration Keywords & Responders Short…" at bounding box center [700, 350] width 1400 height 700
click at [26, 27] on html "Broadcasts Inbox Sending Numbers 10DLC Registration Keywords & Responders Short…" at bounding box center [700, 350] width 1400 height 700
click at [23, 24] on icon "Close admin drawer" at bounding box center [19, 24] width 9 height 9
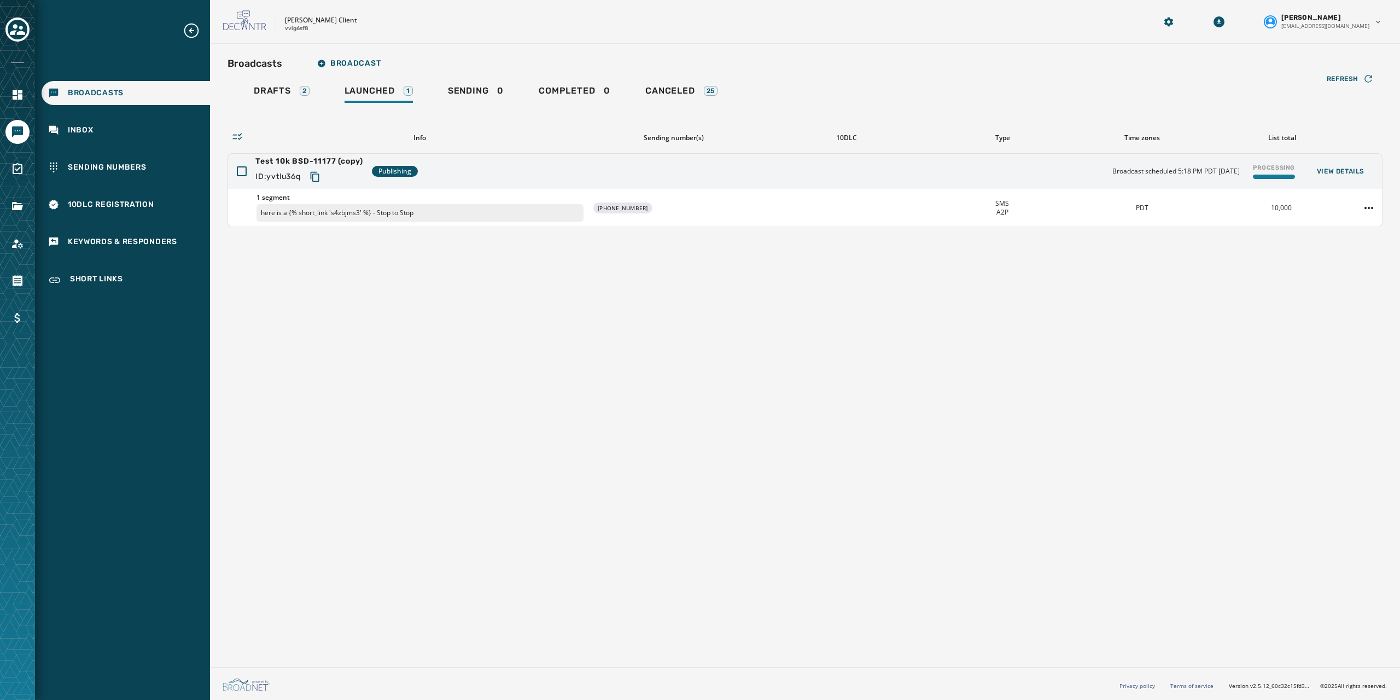
click at [570, 319] on div "Broadcasts Broadcast Drafts 2 Launched 1 Sending 0 Completed 0 Canceled 25 Refr…" at bounding box center [805, 353] width 1190 height 619
click at [1337, 167] on span "View Details" at bounding box center [1341, 171] width 48 height 9
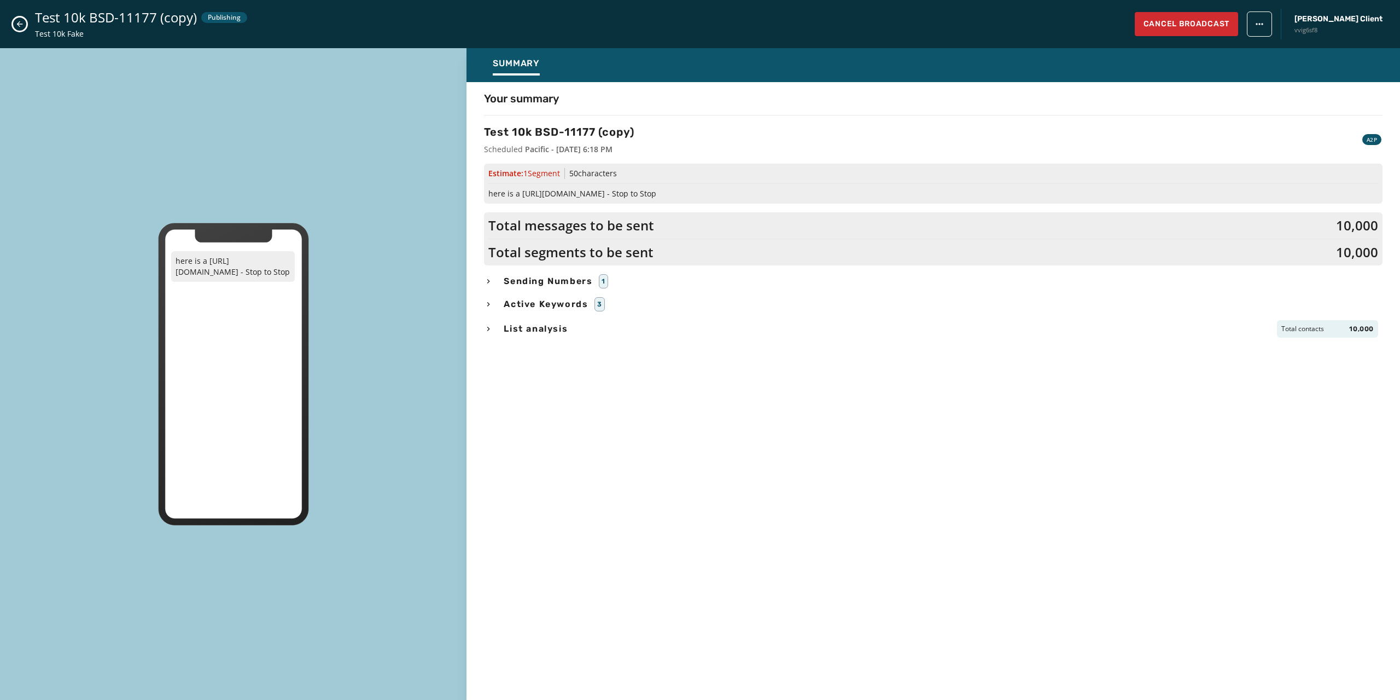
click at [16, 22] on icon "Close admin drawer" at bounding box center [19, 24] width 9 height 9
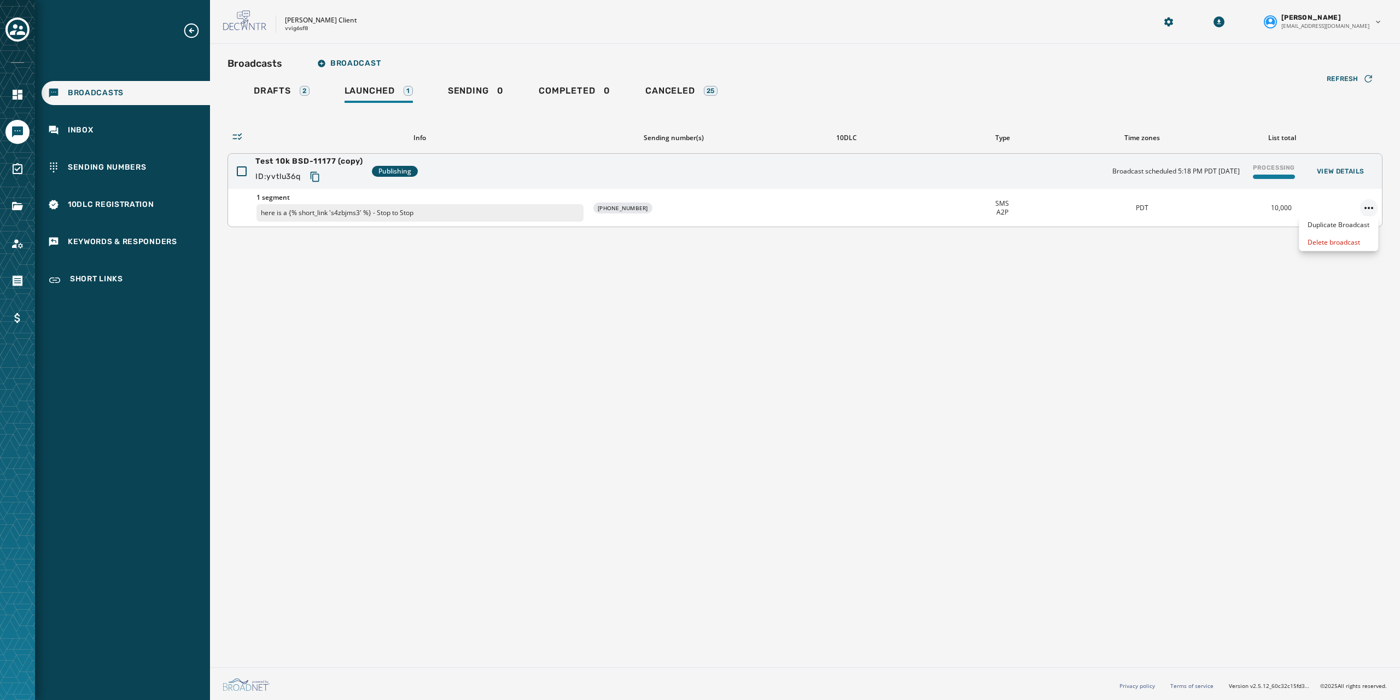
click at [1363, 203] on html "Broadcasts Inbox Sending Numbers 10DLC Registration Keywords & Responders Short…" at bounding box center [700, 350] width 1400 height 700
click at [1158, 260] on html "Broadcasts Inbox Sending Numbers 10DLC Registration Keywords & Responders Short…" at bounding box center [700, 350] width 1400 height 700
click at [93, 273] on span "Short Links" at bounding box center [96, 279] width 53 height 13
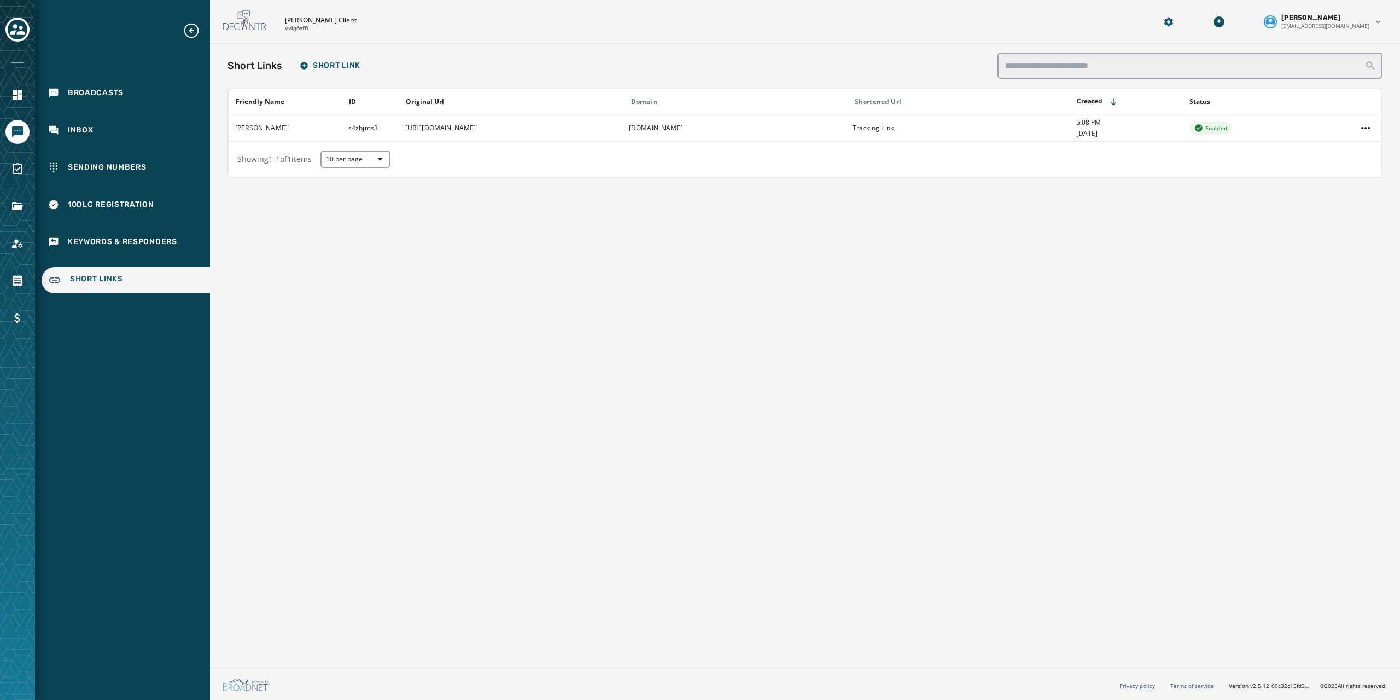
click at [490, 283] on div "Short Links Short Link Friendly Name ID Original Url Domain Shortened Url Creat…" at bounding box center [805, 353] width 1190 height 619
click at [114, 94] on span "Broadcasts" at bounding box center [96, 93] width 56 height 11
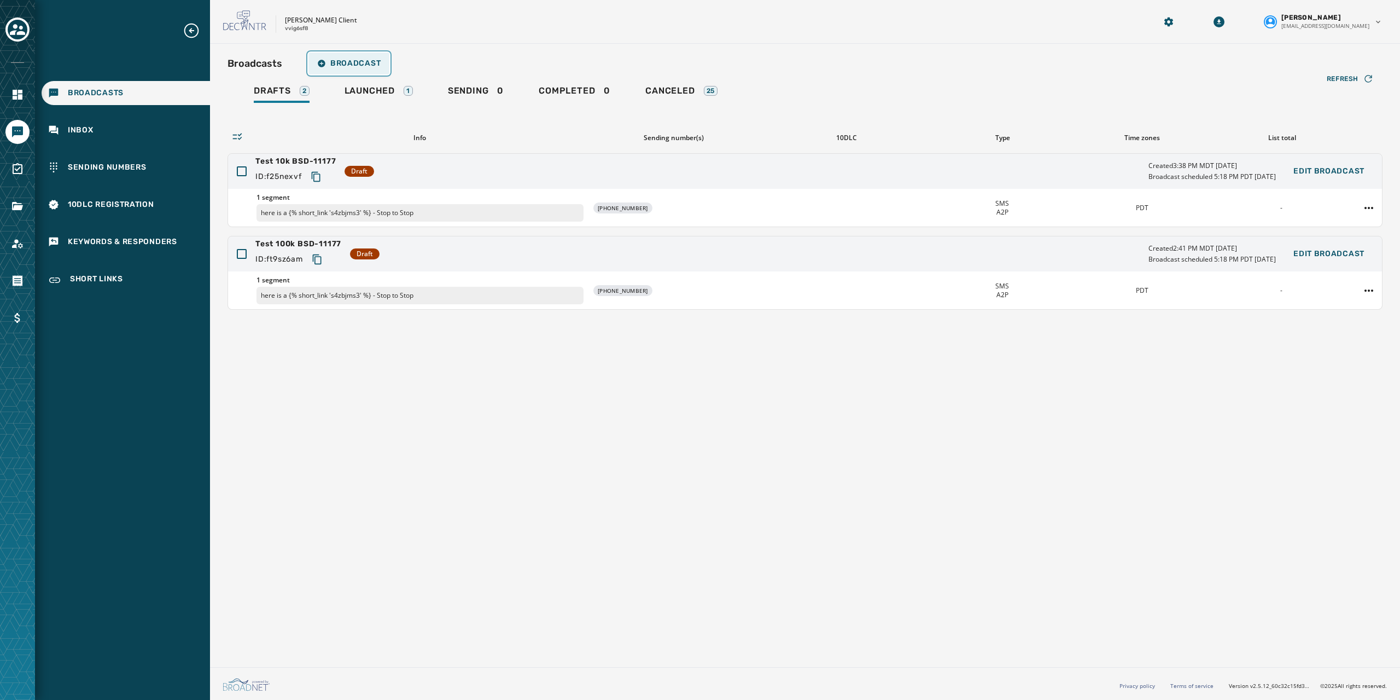
click at [380, 74] on button "Broadcast" at bounding box center [348, 64] width 81 height 22
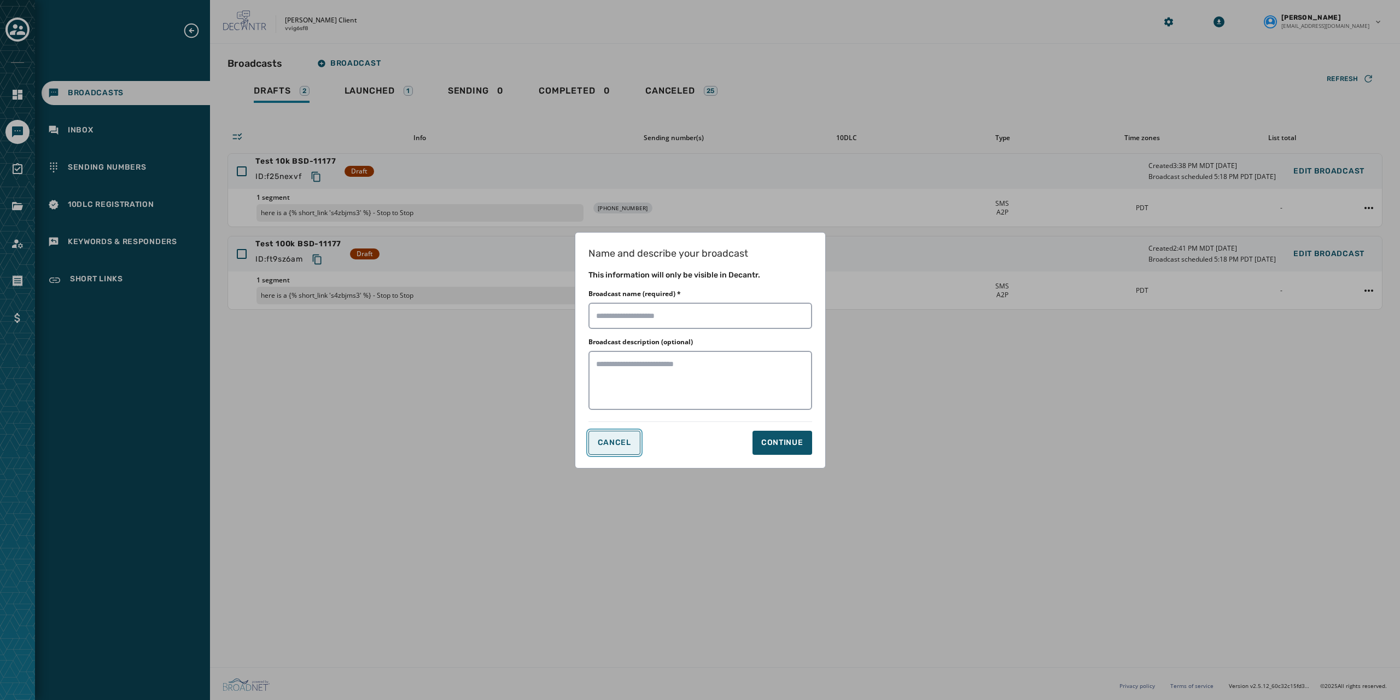
click at [595, 438] on button "Cancel" at bounding box center [614, 442] width 52 height 24
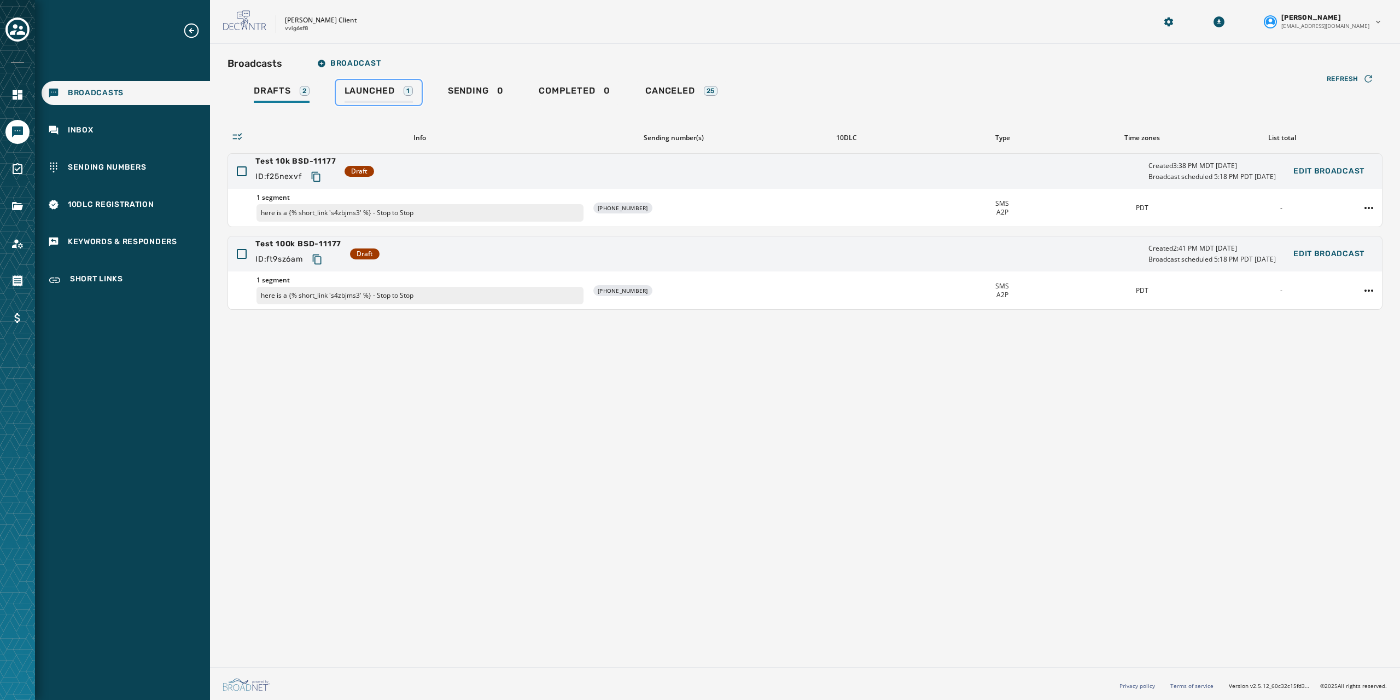
click at [392, 98] on div "Launched 1" at bounding box center [379, 94] width 68 height 18
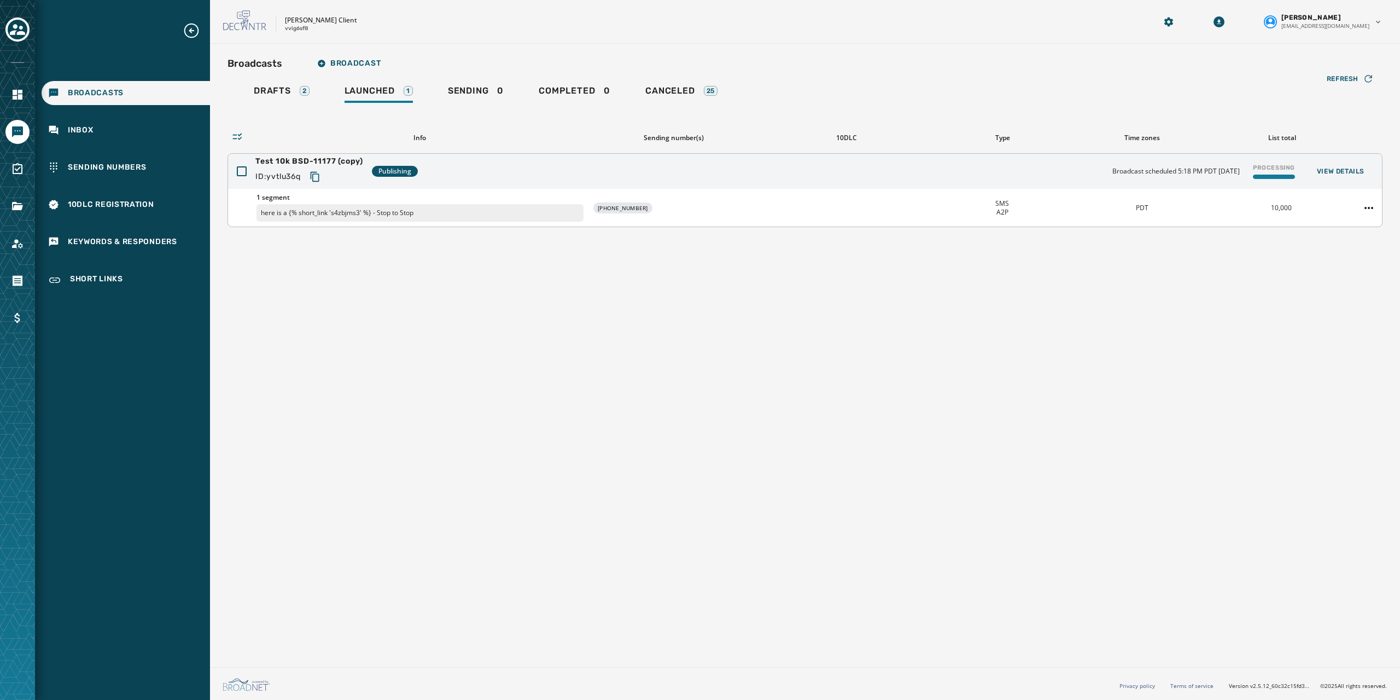
click at [435, 168] on div "Test 10k BSD-11177 (copy) ID: yvtlu36q Publishing Broadcast scheduled 5:18 PM P…" at bounding box center [805, 171] width 1154 height 35
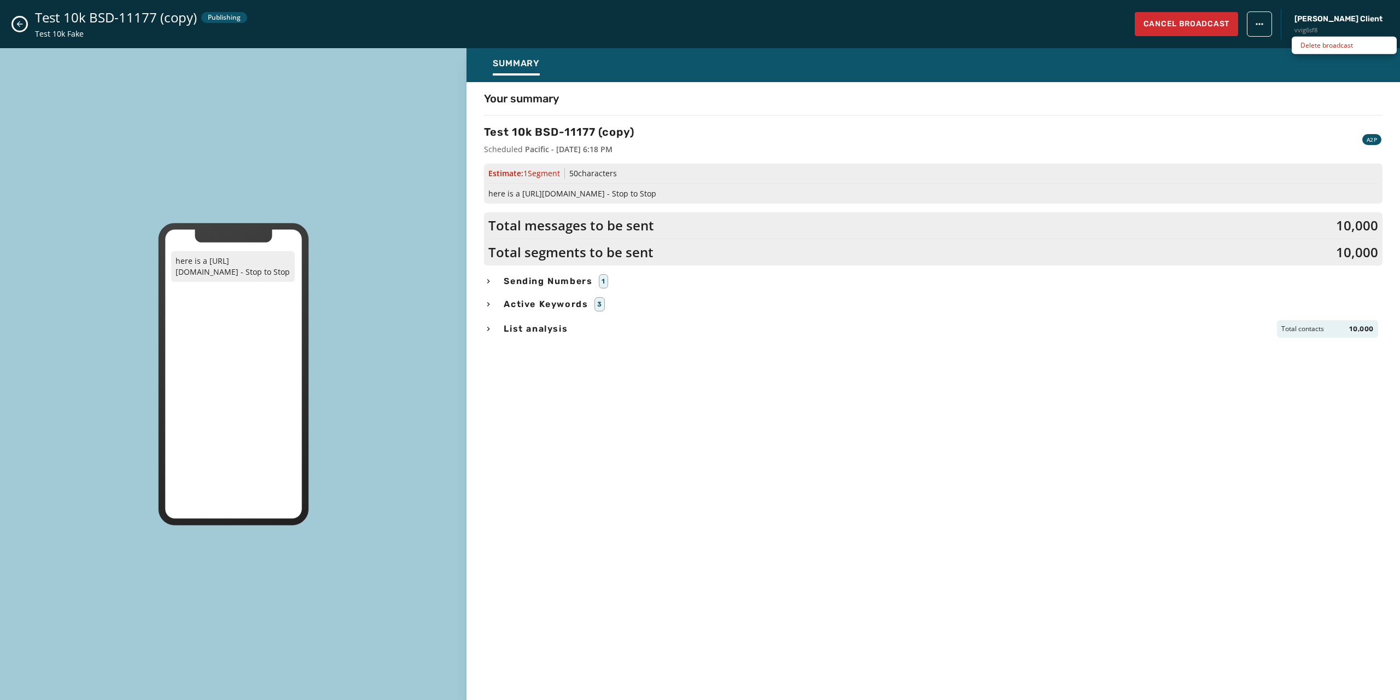
click at [1306, 24] on html "Broadcasts Inbox Sending Numbers 10DLC Registration Keywords & Responders Short…" at bounding box center [700, 350] width 1400 height 700
click at [1244, 30] on html "Broadcasts Inbox Sending Numbers 10DLC Registration Keywords & Responders Short…" at bounding box center [700, 350] width 1400 height 700
click at [1229, 25] on span "Cancel Broadcast" at bounding box center [1187, 24] width 86 height 11
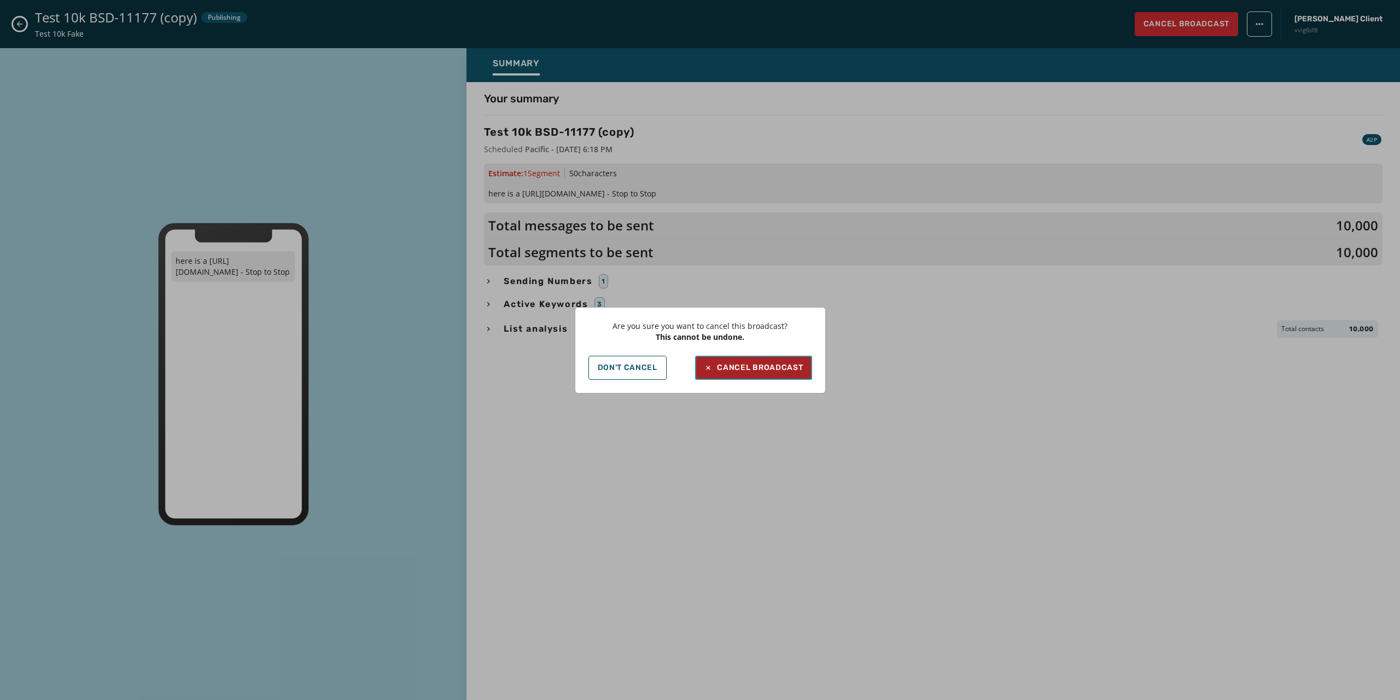
click at [724, 368] on div "Cancel Broadcast" at bounding box center [753, 367] width 99 height 11
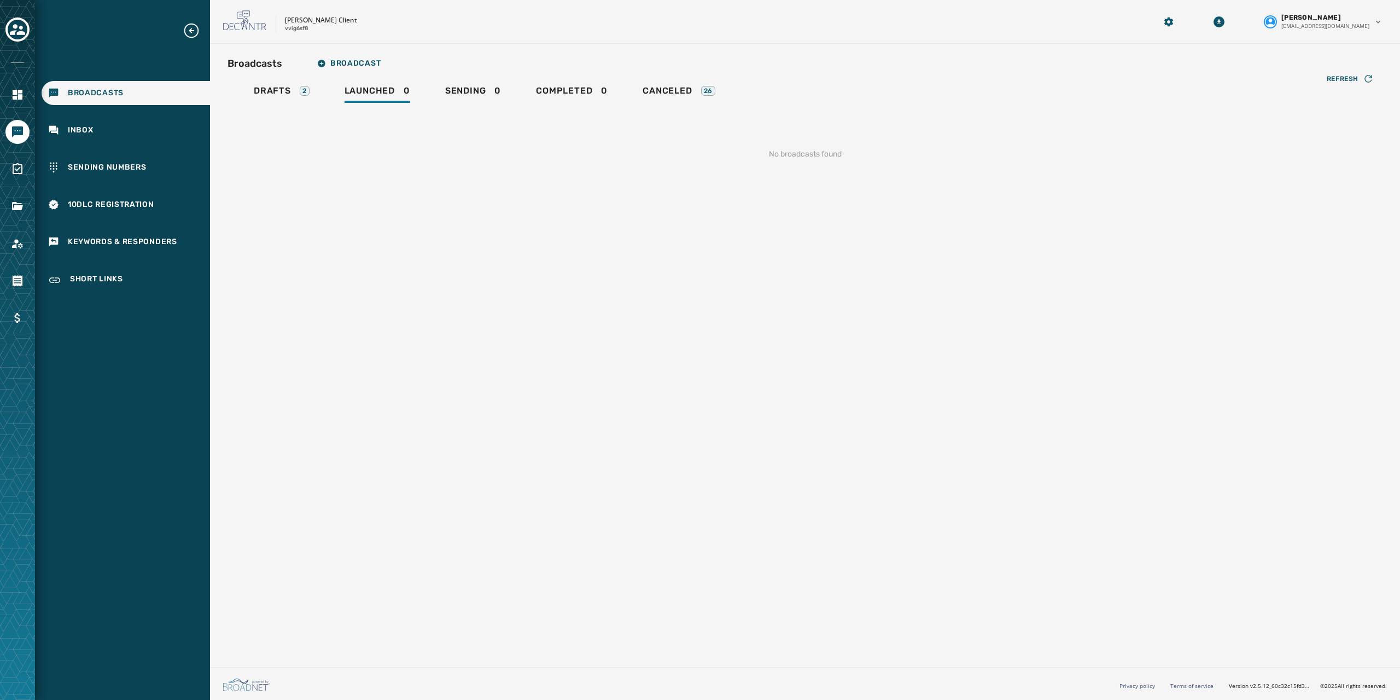
click at [744, 248] on div "Broadcasts Broadcast Drafts 2 Launched 0 Sending 0 Completed 0 Canceled 26 Refr…" at bounding box center [805, 353] width 1190 height 619
click at [266, 91] on span "Drafts" at bounding box center [272, 90] width 37 height 11
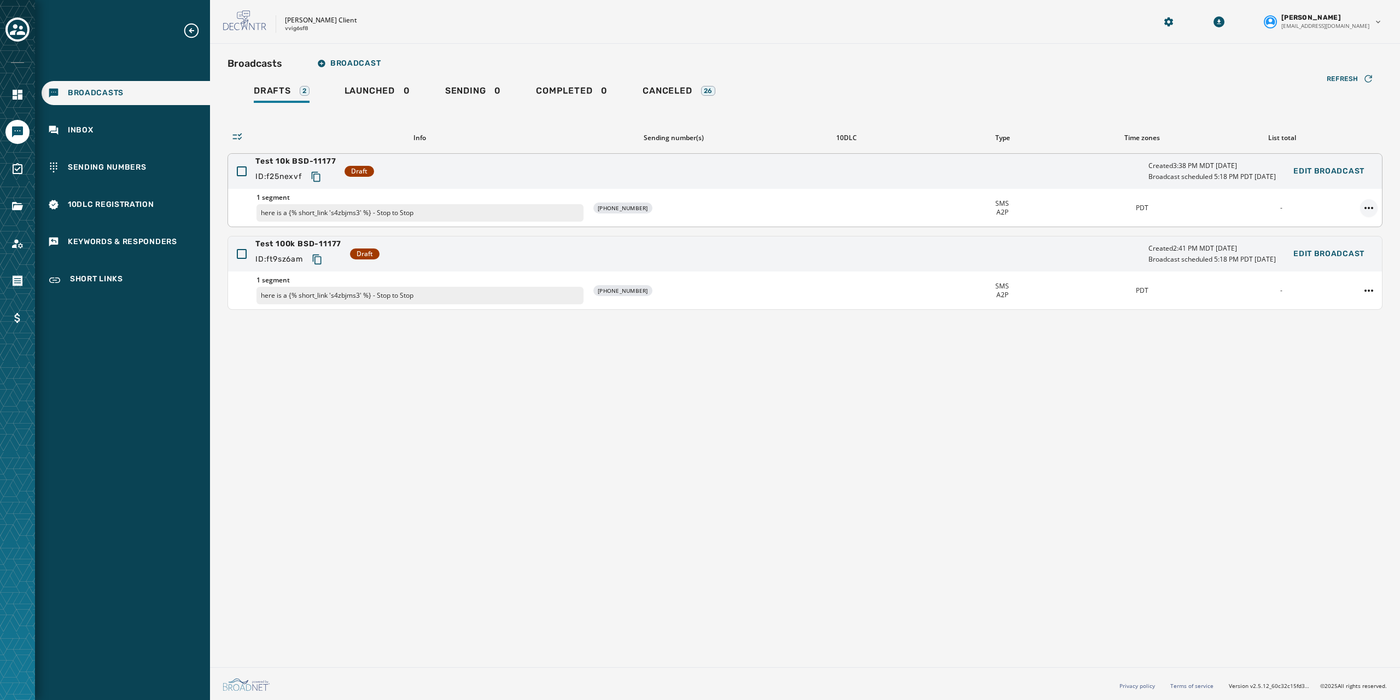
click at [1367, 204] on html "Broadcasts Inbox Sending Numbers 10DLC Registration Keywords & Responders Short…" at bounding box center [700, 350] width 1400 height 700
click at [1342, 225] on div "Duplicate Broadcast" at bounding box center [1338, 225] width 79 height 18
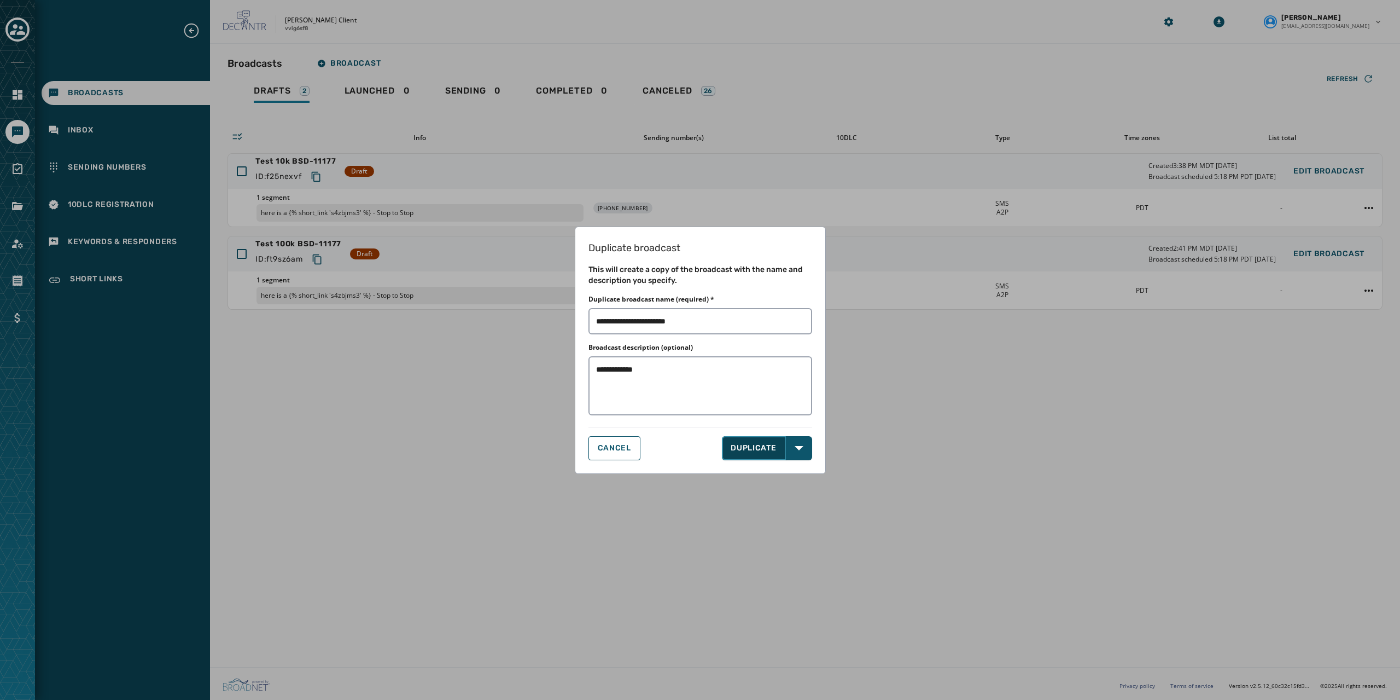
click at [771, 443] on button "DUPLICATE" at bounding box center [754, 448] width 64 height 24
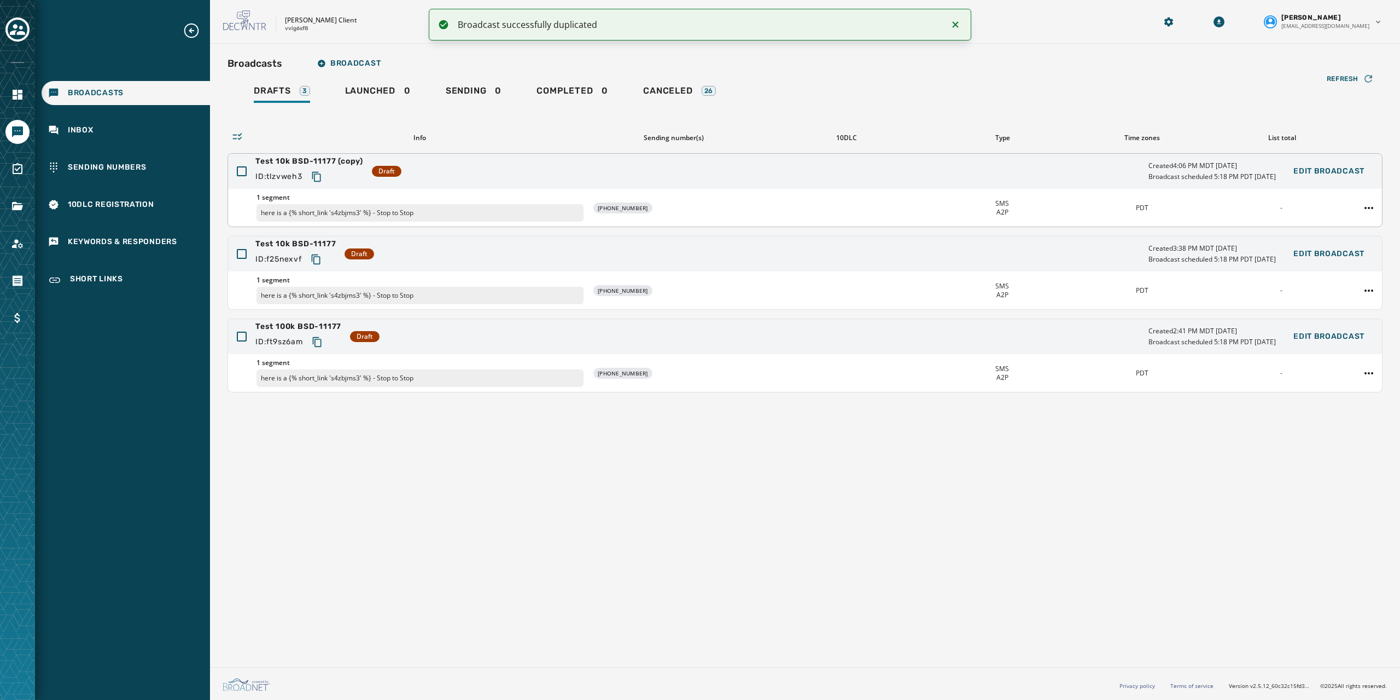
click at [404, 161] on div "Test 10k BSD-11177 (copy) ID: tlzvweh3 Draft Created 4:06 PM MDT September 28, …" at bounding box center [805, 171] width 1154 height 35
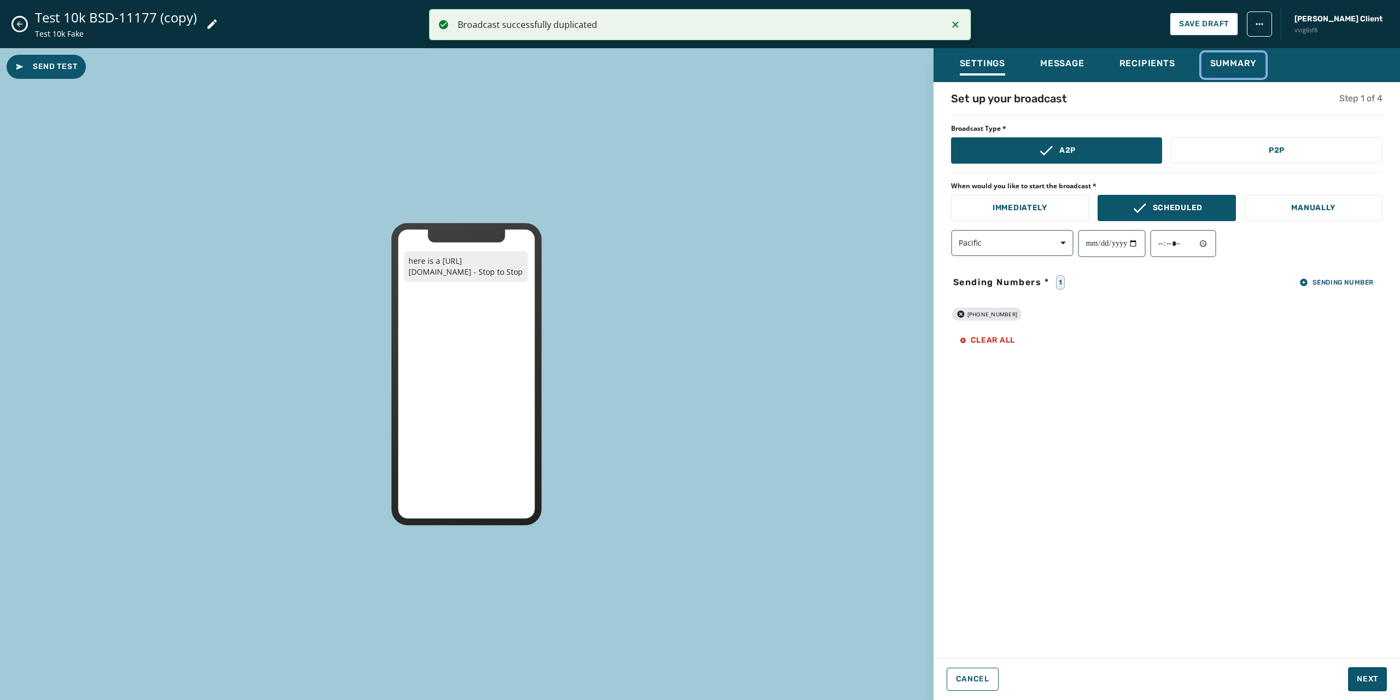
click at [1243, 60] on span "Summary" at bounding box center [1233, 63] width 47 height 11
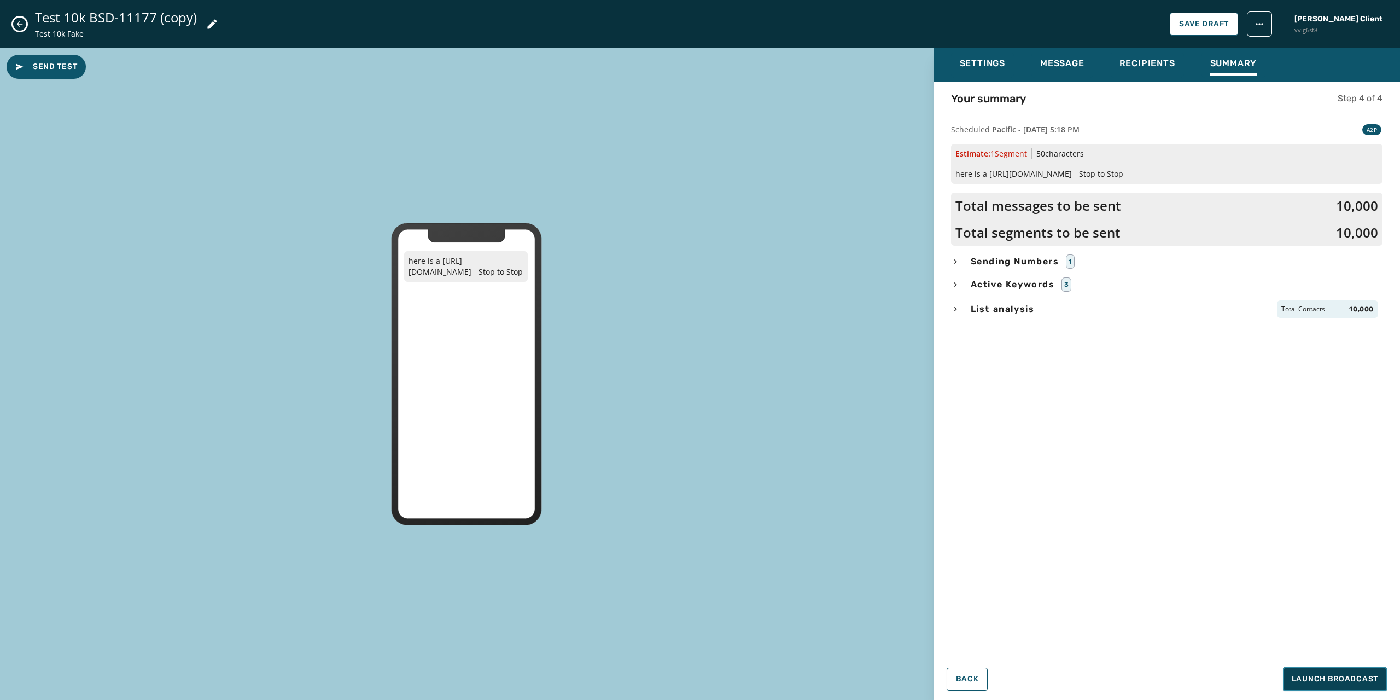
click at [1310, 677] on span "Launch Broadcast" at bounding box center [1335, 678] width 86 height 11
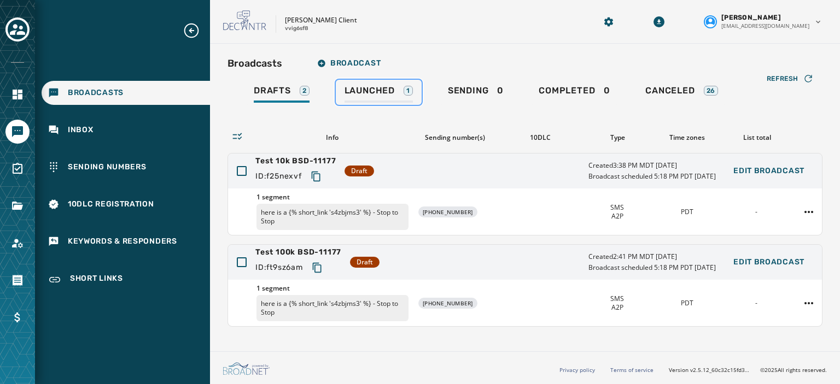
click at [354, 85] on span "Launched" at bounding box center [370, 90] width 50 height 11
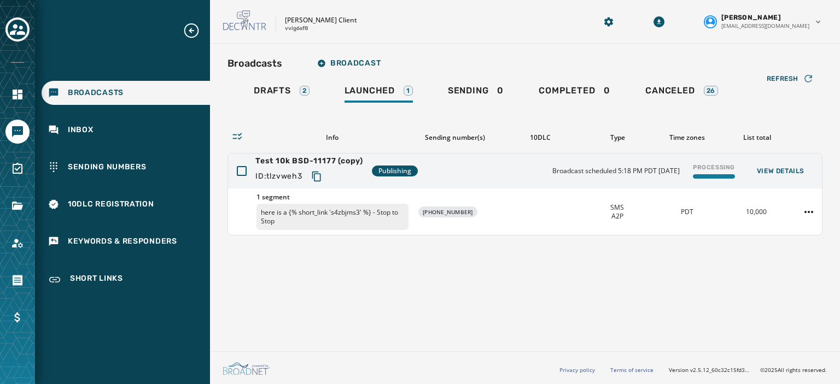
click at [388, 267] on div "Broadcasts Broadcast Drafts 2 Launched 1 Sending 0 Completed 0 Canceled 26 Refr…" at bounding box center [525, 196] width 630 height 304
click at [378, 266] on div "Broadcasts Broadcast Drafts 2 Launched 1 Sending 0 Completed 0 Canceled 26 Refr…" at bounding box center [525, 196] width 630 height 304
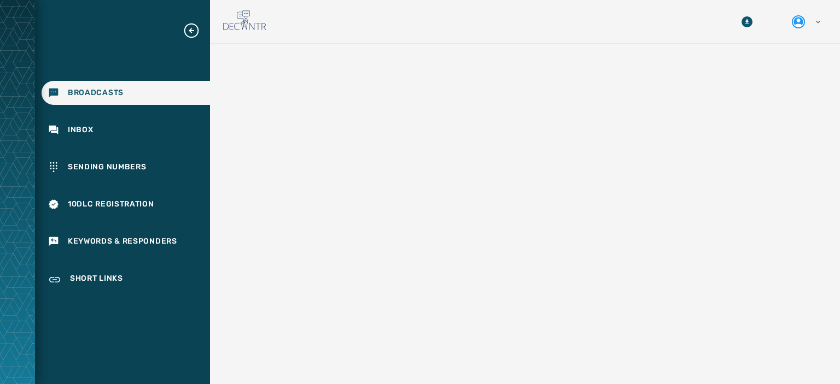
click at [86, 96] on span "Broadcasts" at bounding box center [96, 93] width 56 height 11
click at [193, 27] on icon "Expand sub nav menu" at bounding box center [192, 31] width 18 height 18
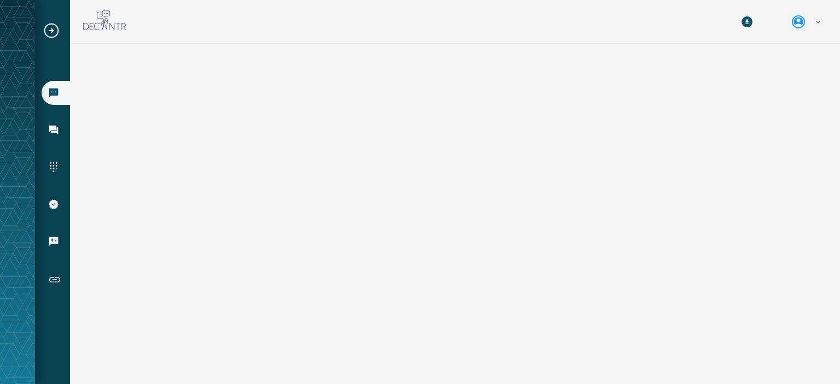
click at [101, 19] on icon at bounding box center [103, 20] width 13 height 20
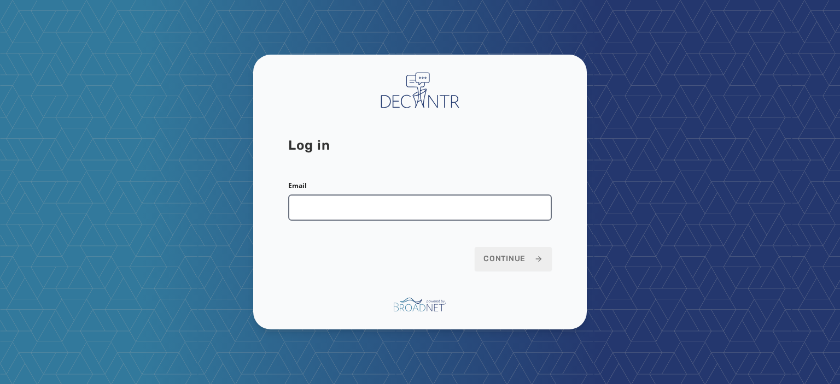
click at [336, 206] on input "Email" at bounding box center [420, 208] width 264 height 26
type input "**********"
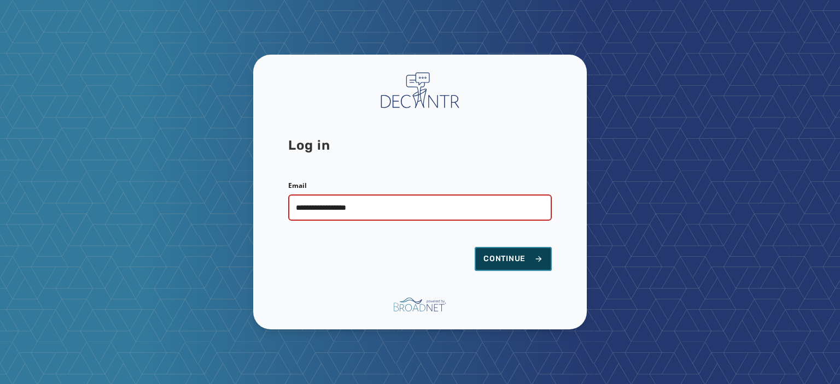
click at [524, 260] on span "Continue" at bounding box center [513, 259] width 60 height 11
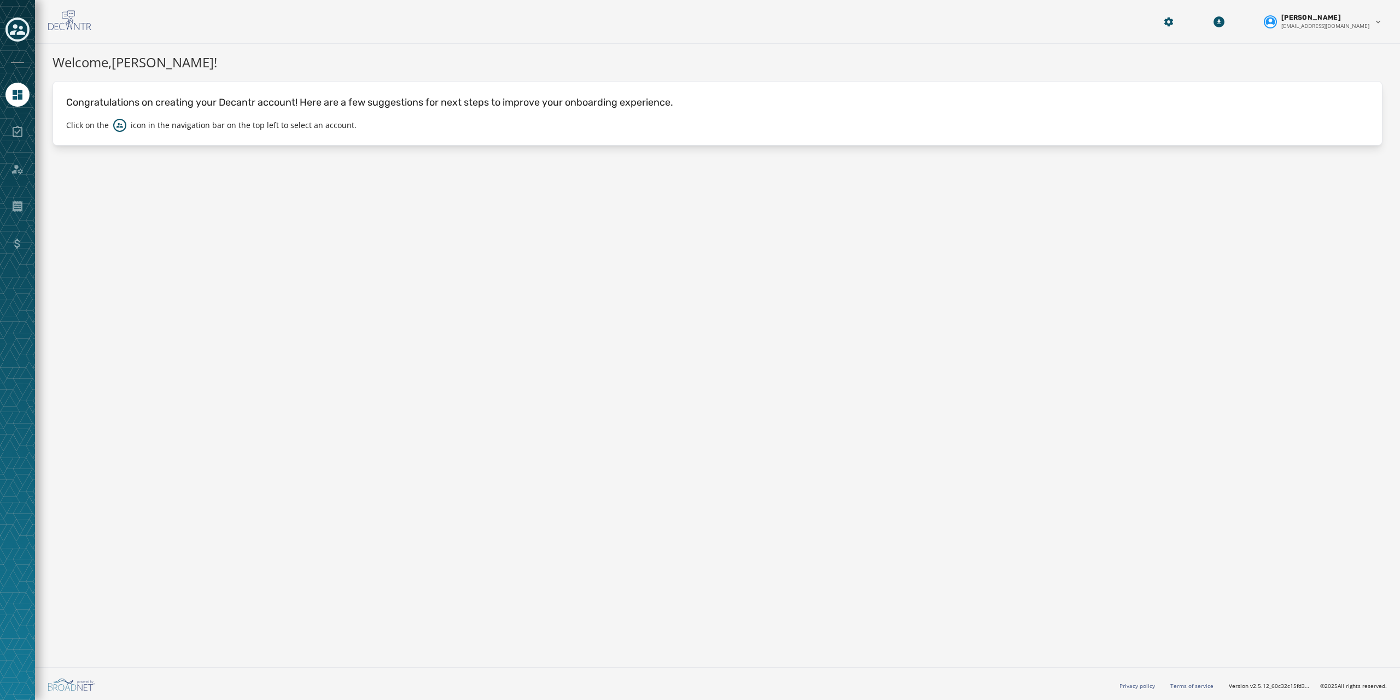
click at [11, 32] on icon "Toggle account select drawer" at bounding box center [17, 29] width 15 height 11
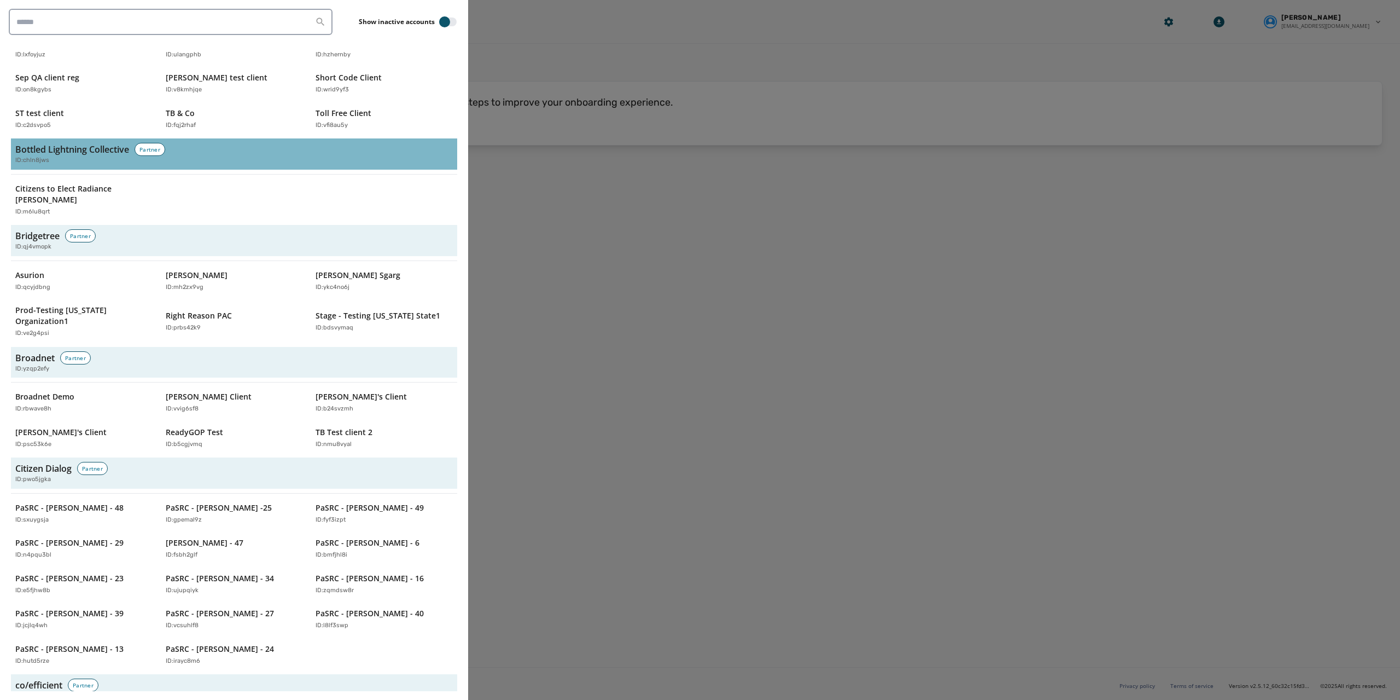
scroll to position [383, 0]
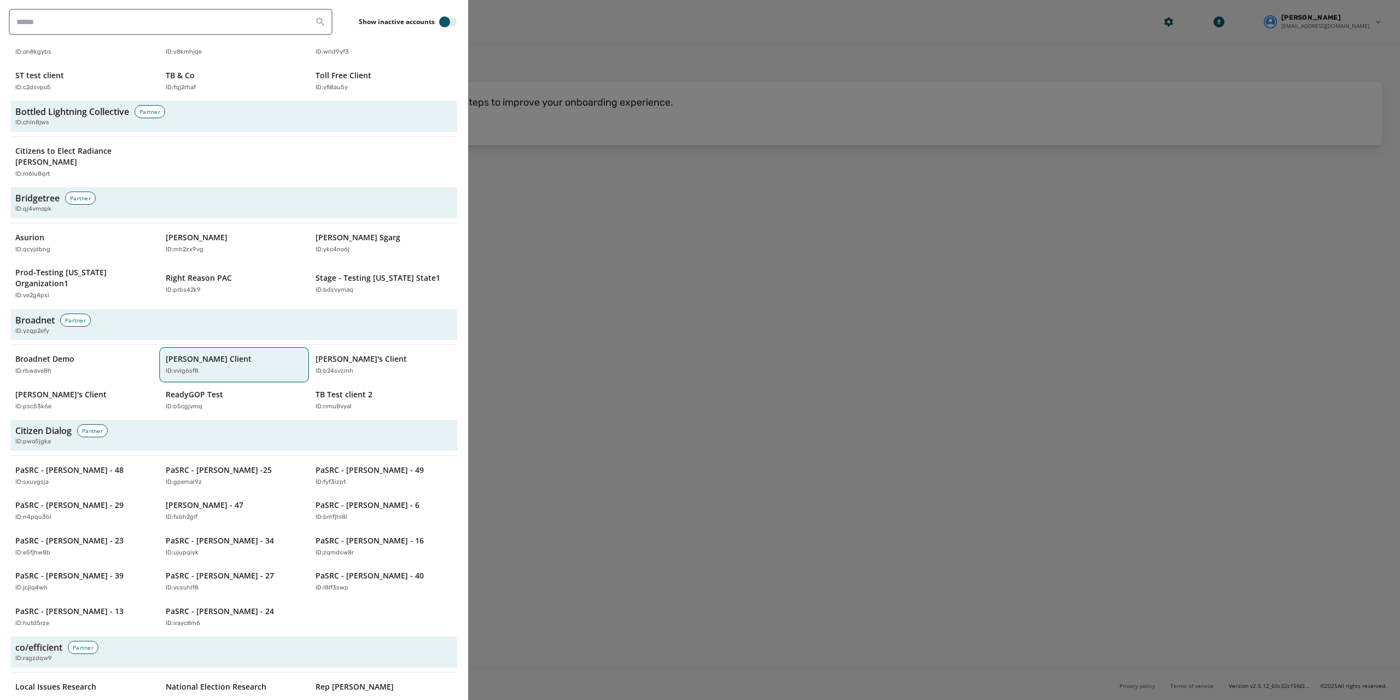
click at [214, 353] on div "Jeffs Client ID: vvig6sf8" at bounding box center [229, 364] width 126 height 22
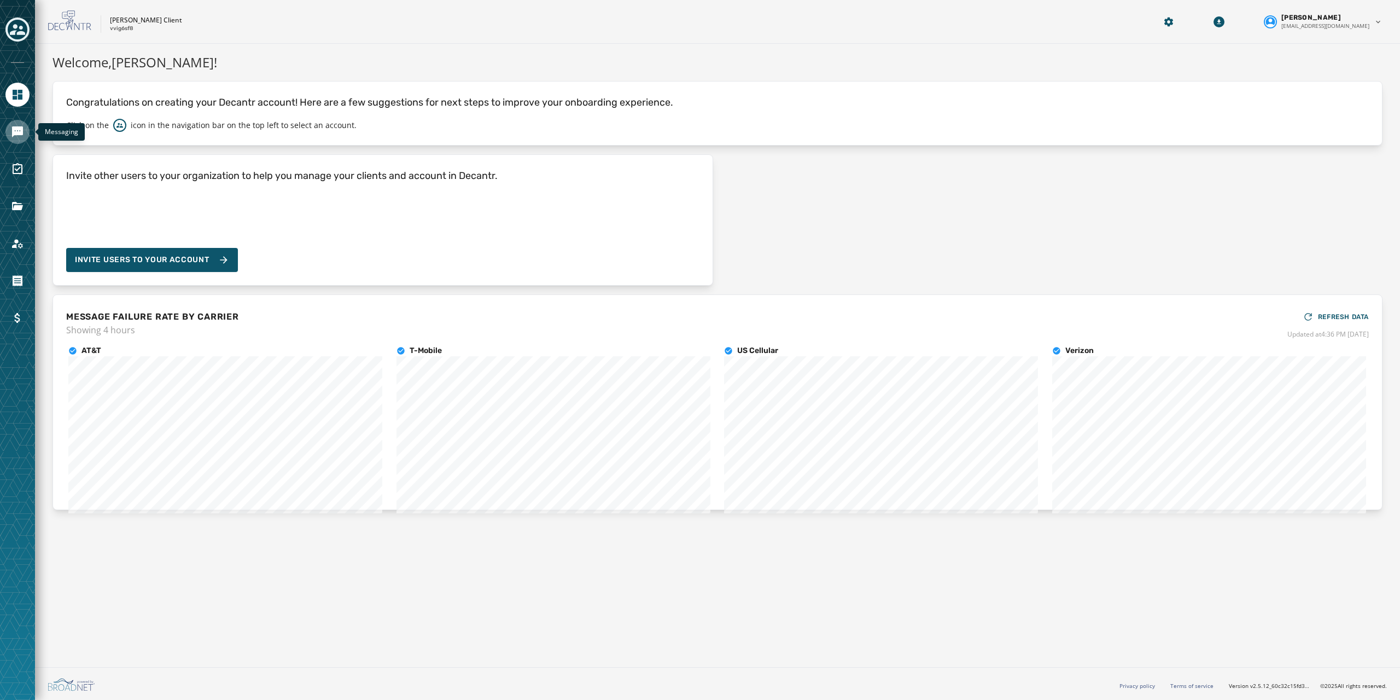
click at [18, 123] on link "Navigate to Messaging" at bounding box center [17, 132] width 24 height 24
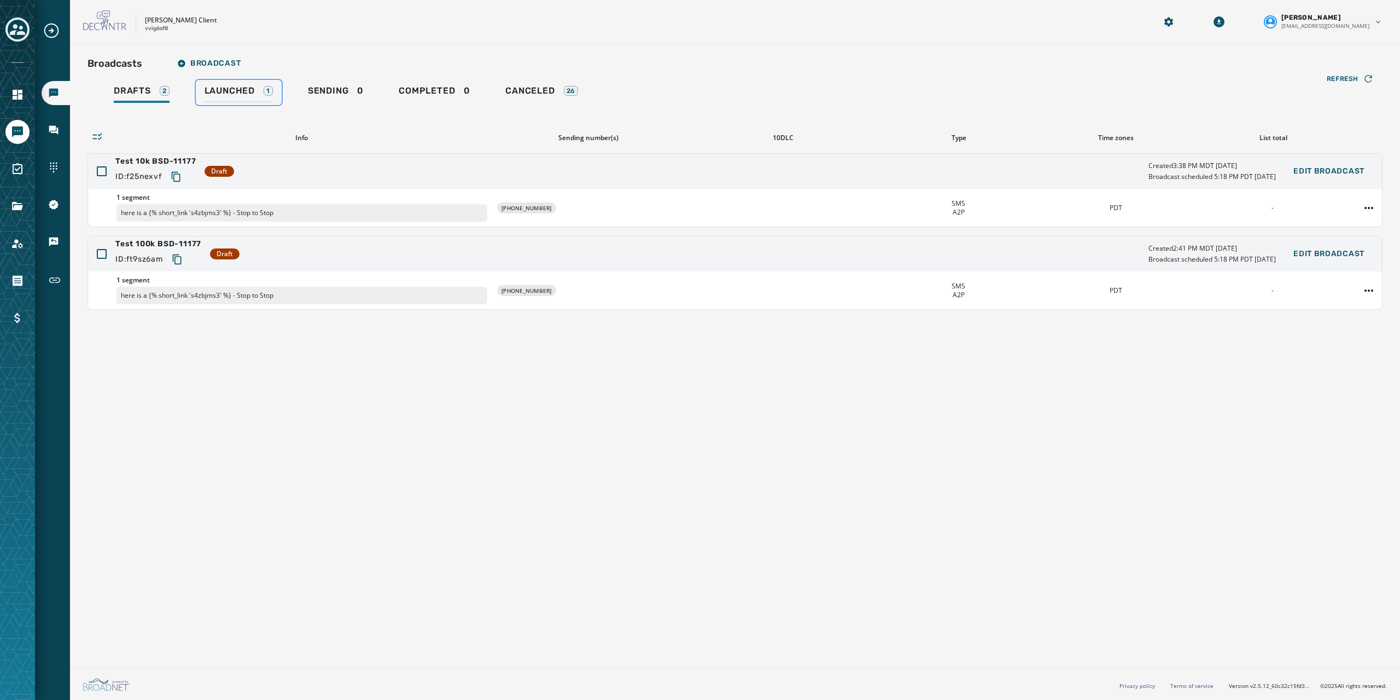
click at [244, 90] on span "Launched" at bounding box center [230, 90] width 50 height 11
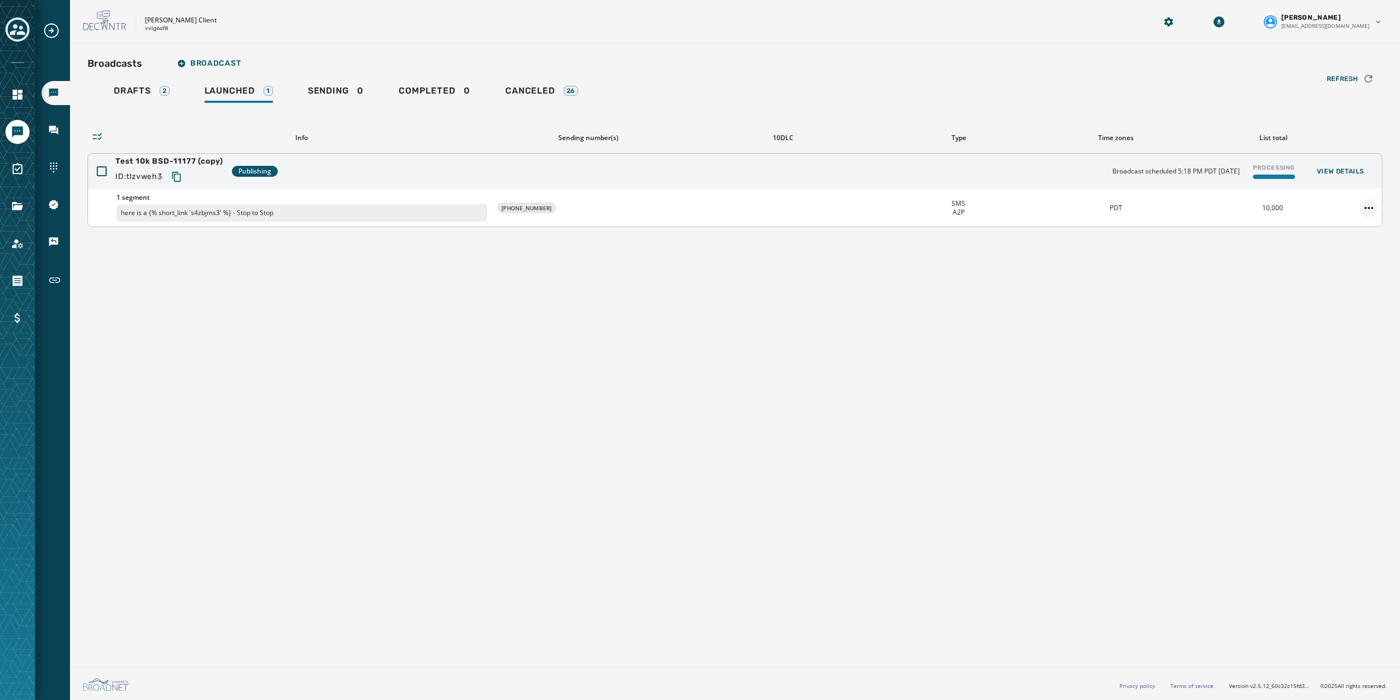
click at [840, 206] on html "Broadcasts Inbox Sending Numbers 10DLC Registration Keywords & Responders Short…" at bounding box center [700, 350] width 1400 height 700
click at [840, 268] on html "Broadcasts Inbox Sending Numbers 10DLC Registration Keywords & Responders Short…" at bounding box center [700, 350] width 1400 height 700
click at [179, 158] on span "Test 10k BSD-11177 (copy)" at bounding box center [169, 161] width 108 height 11
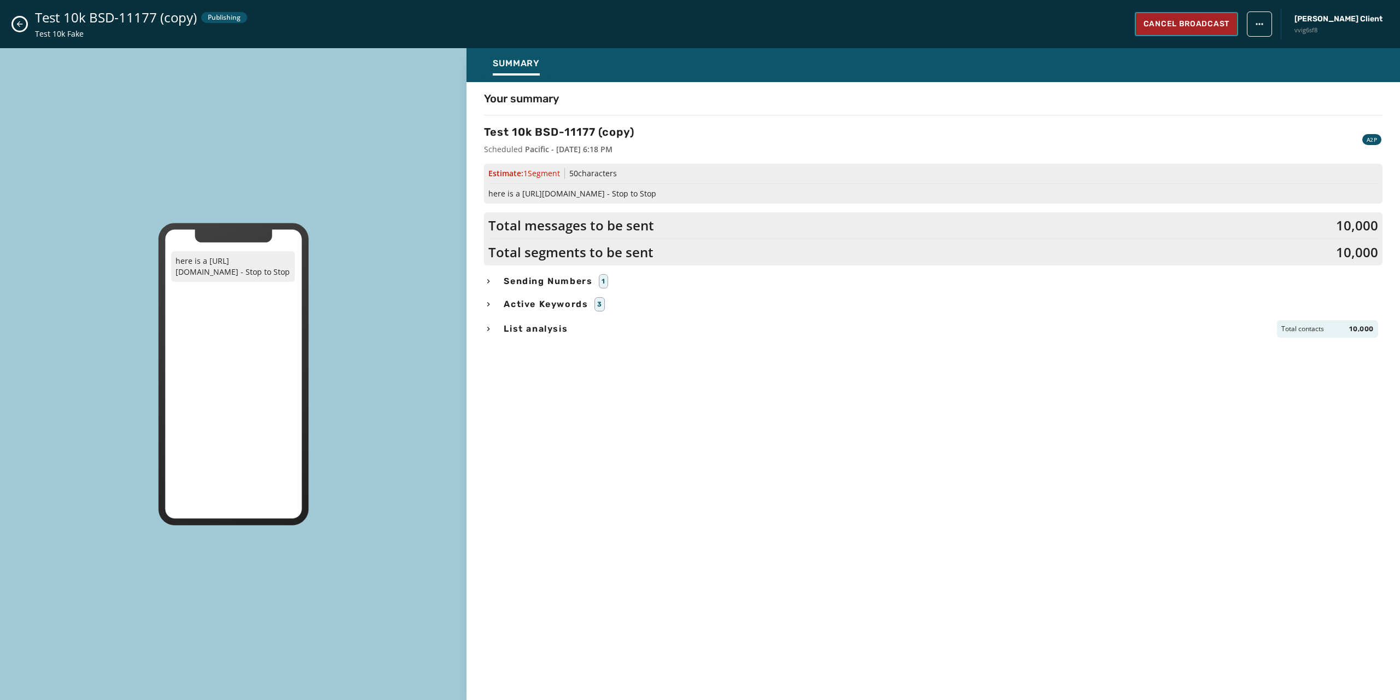
click at [840, 19] on span "Cancel Broadcast" at bounding box center [1187, 24] width 86 height 11
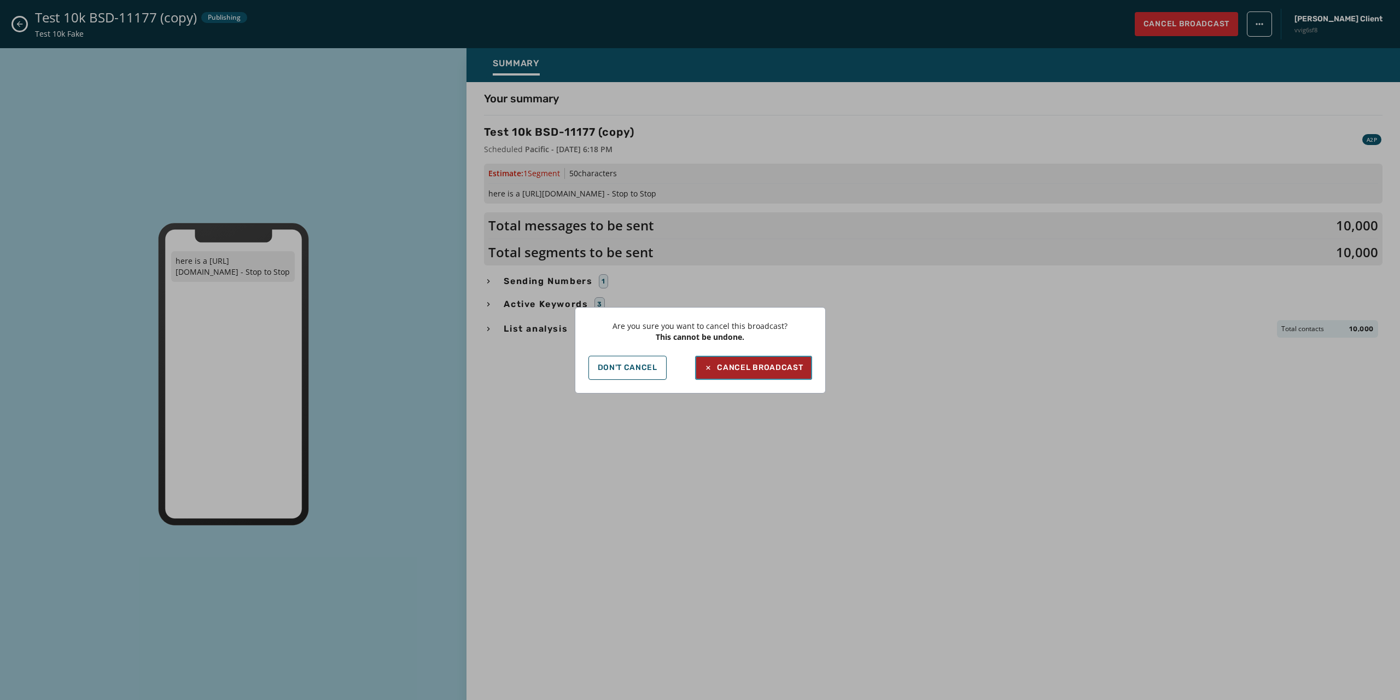
click at [753, 372] on button "Cancel Broadcast" at bounding box center [753, 367] width 116 height 24
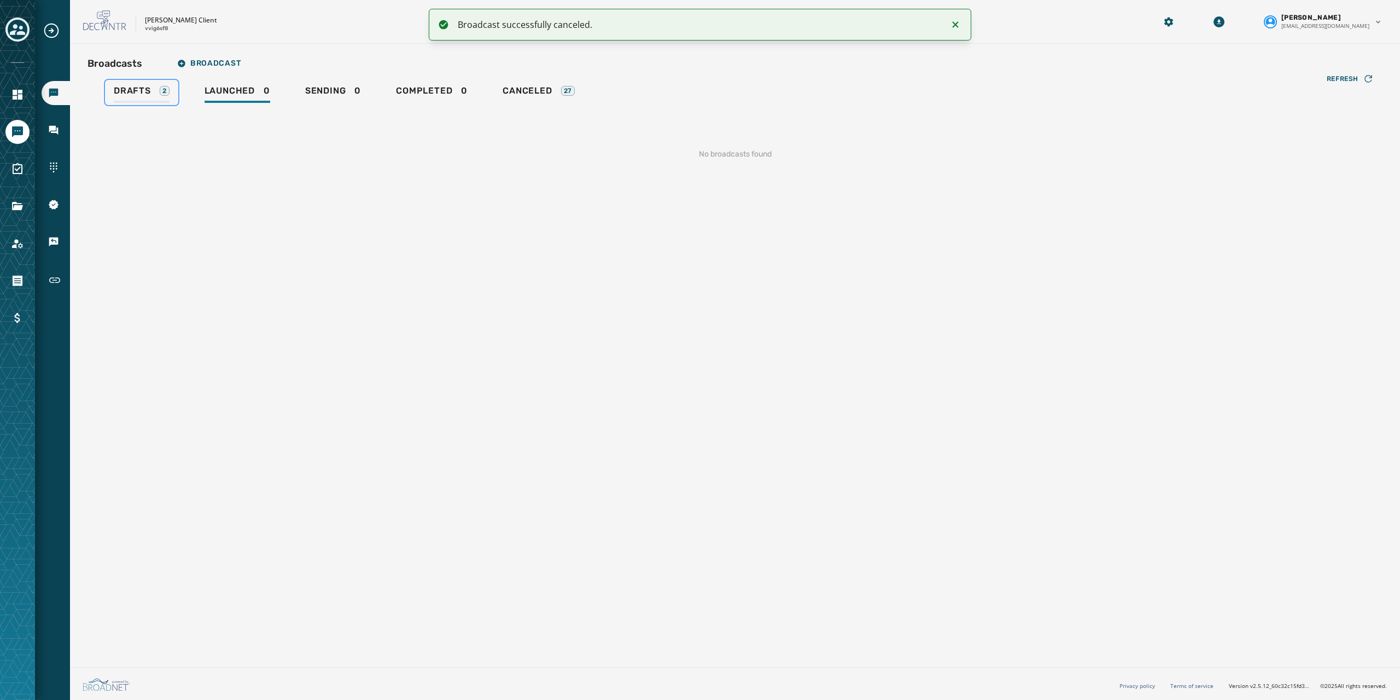
click at [142, 89] on span "Drafts" at bounding box center [132, 90] width 37 height 11
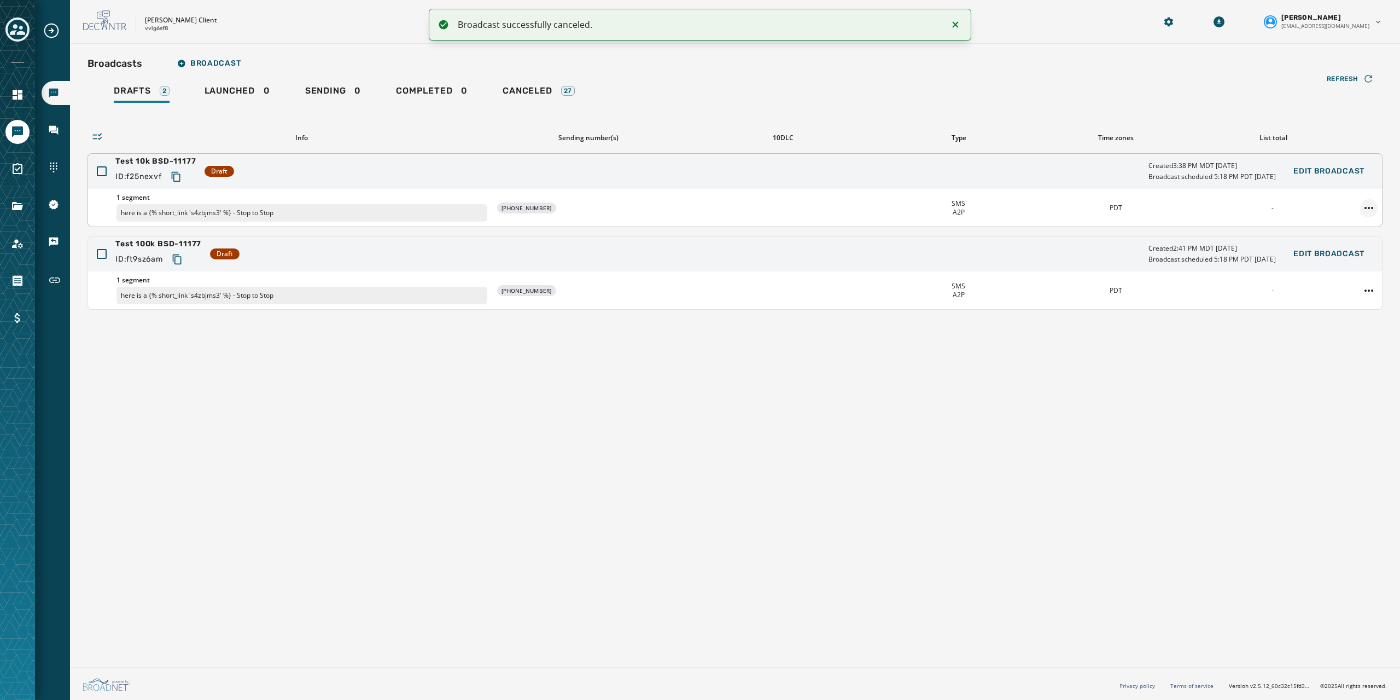
click at [840, 206] on html "Broadcast successfully canceled. Broadcasts Inbox Sending Numbers 10DLC Registr…" at bounding box center [700, 350] width 1400 height 700
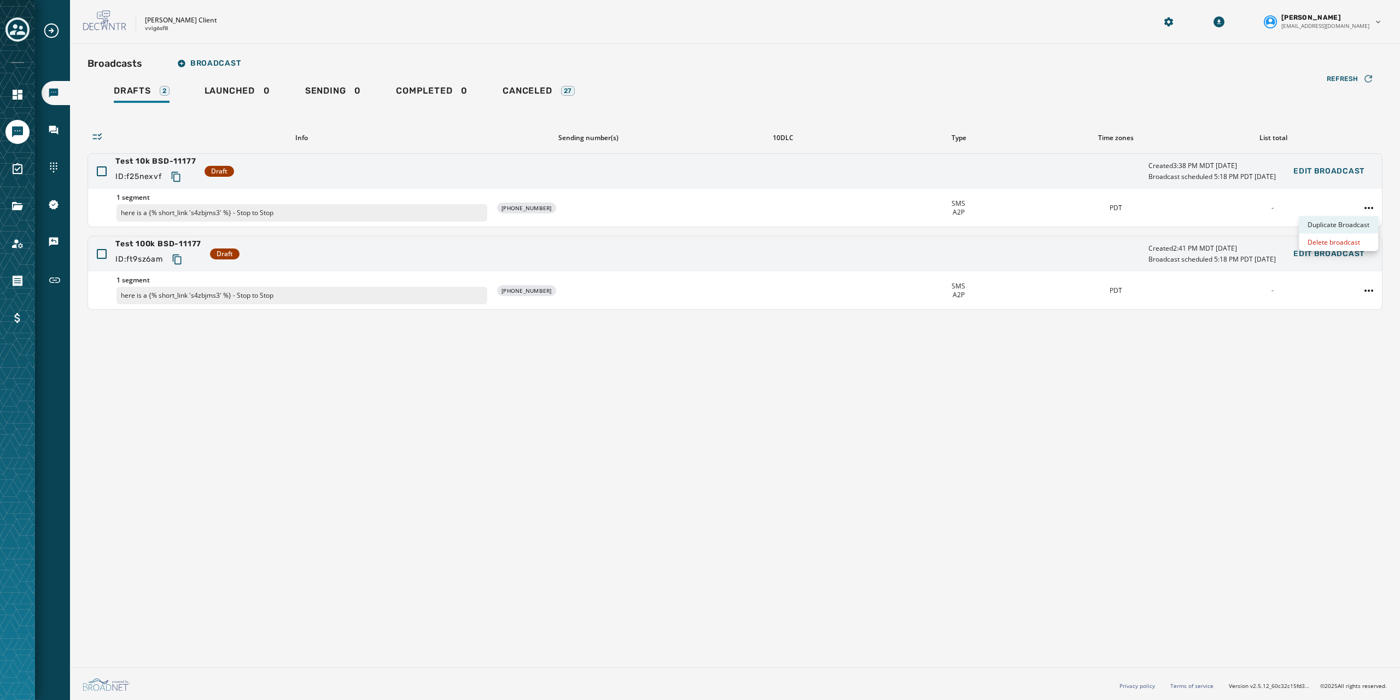
click at [840, 226] on div "Duplicate Broadcast" at bounding box center [1338, 225] width 79 height 18
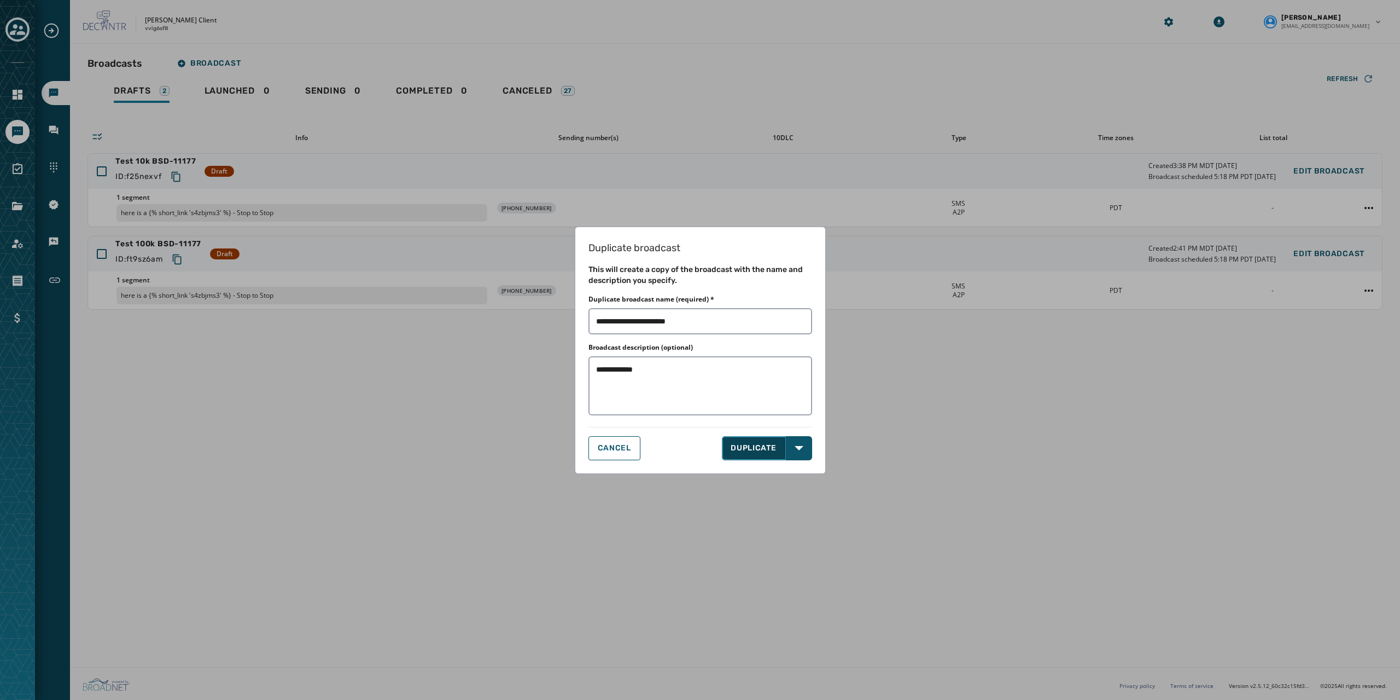
click at [744, 384] on button "DUPLICATE" at bounding box center [754, 448] width 64 height 24
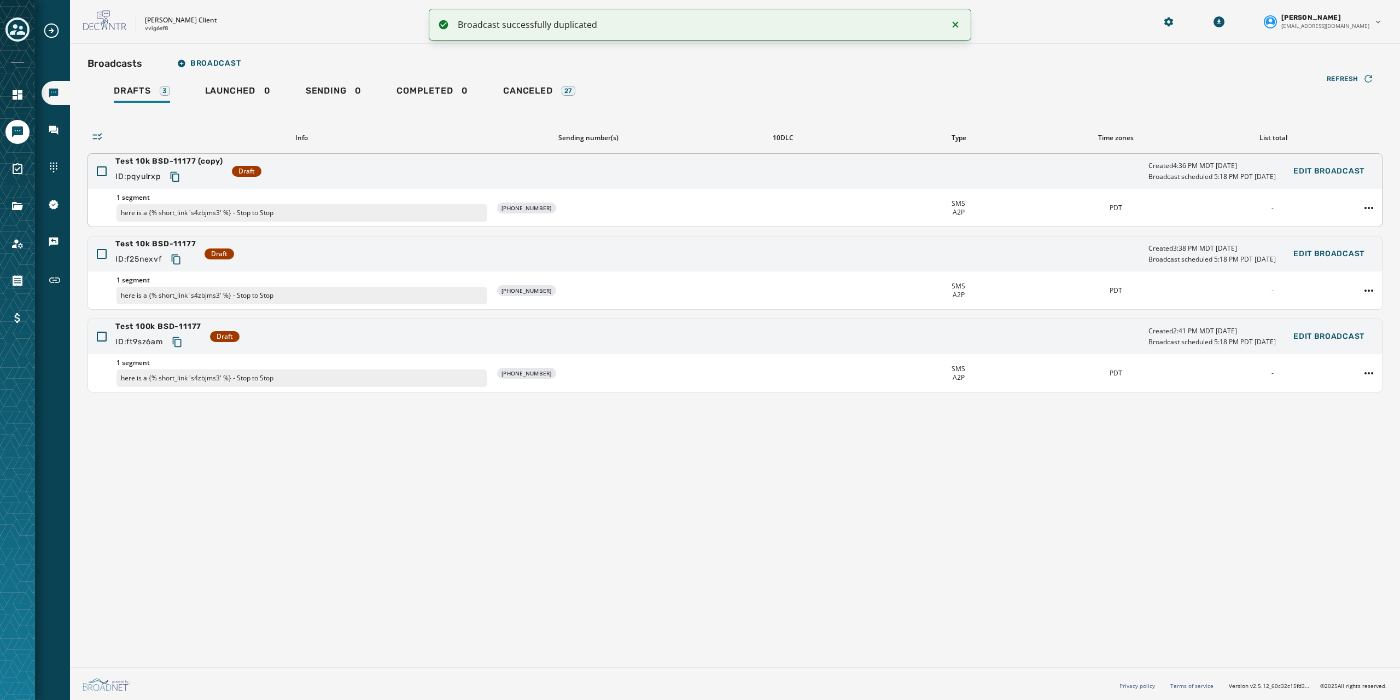
click at [195, 158] on span "Test 10k BSD-11177 (copy)" at bounding box center [169, 161] width 108 height 11
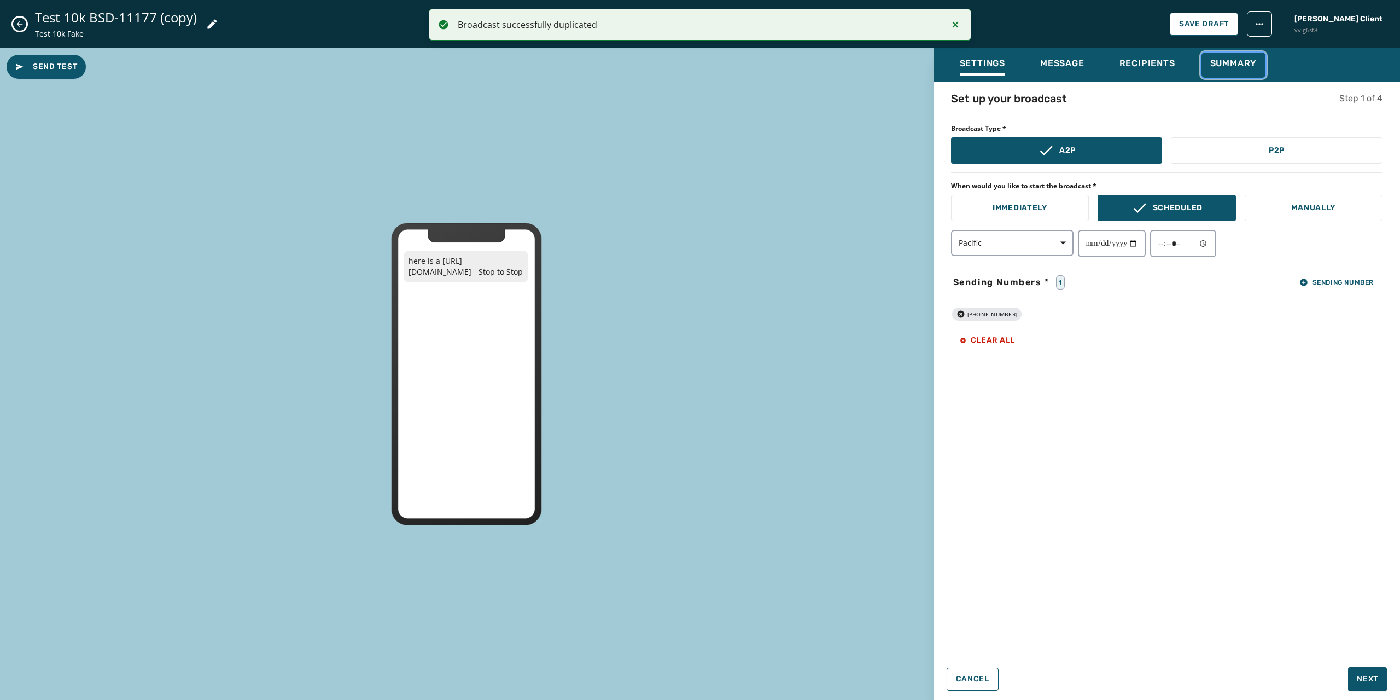
click at [840, 62] on span "Summary" at bounding box center [1233, 63] width 47 height 11
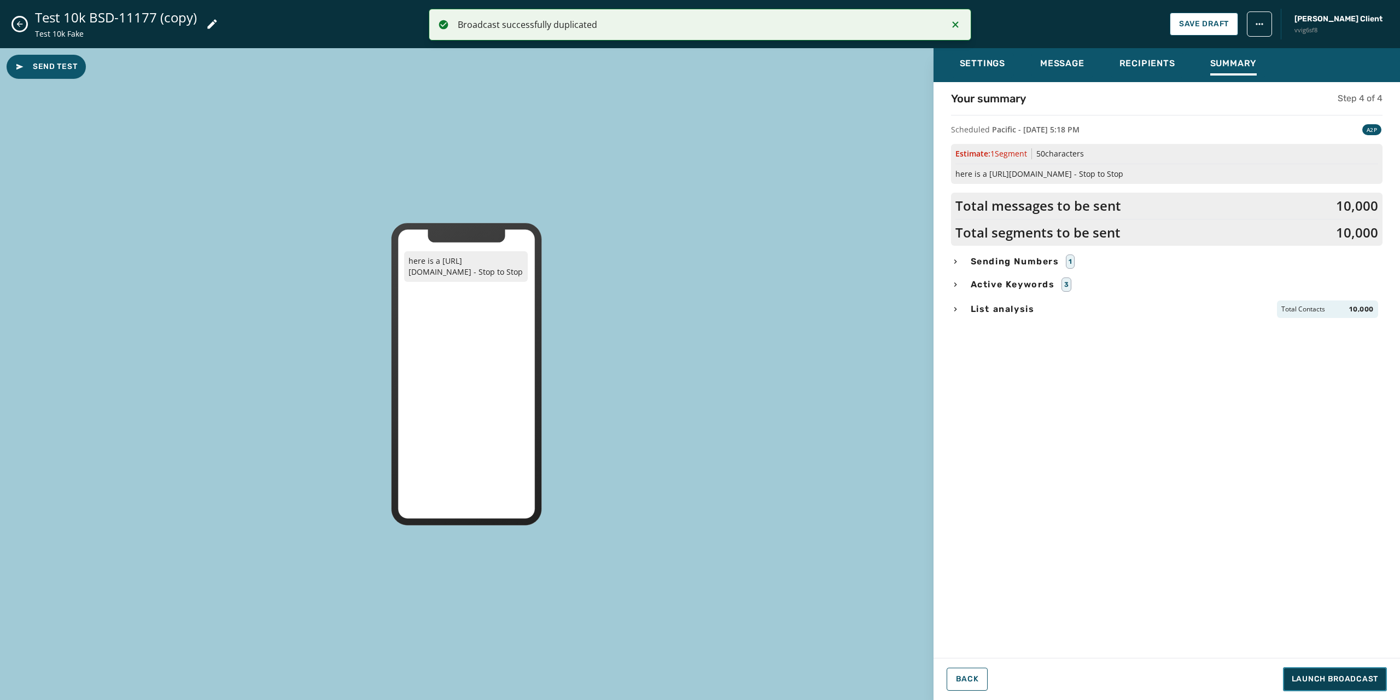
click at [840, 384] on span "Launch Broadcast" at bounding box center [1335, 678] width 86 height 11
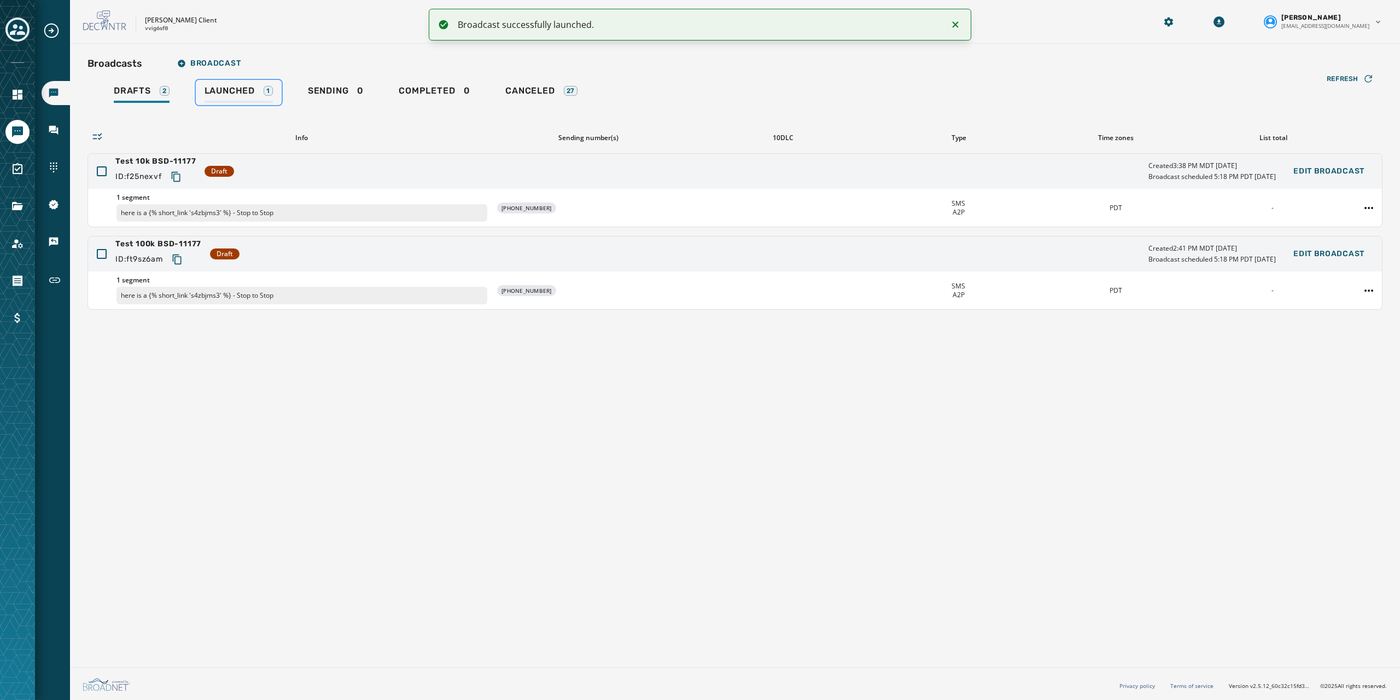
click at [222, 91] on span "Launched" at bounding box center [230, 90] width 50 height 11
